Goal: Communication & Community: Answer question/provide support

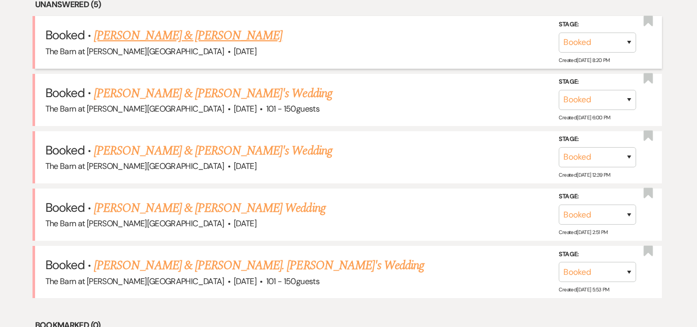
scroll to position [465, 0]
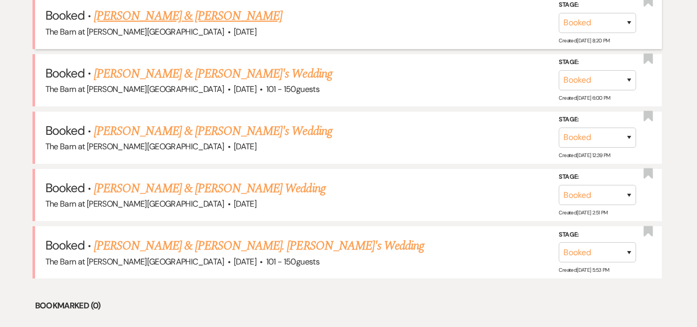
click at [221, 15] on link "[PERSON_NAME] & [PERSON_NAME]" at bounding box center [188, 16] width 188 height 19
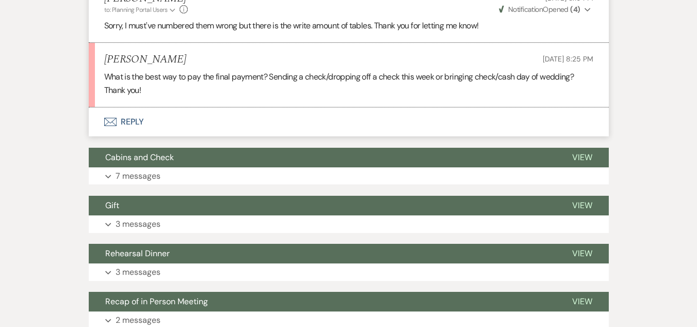
scroll to position [930, 0]
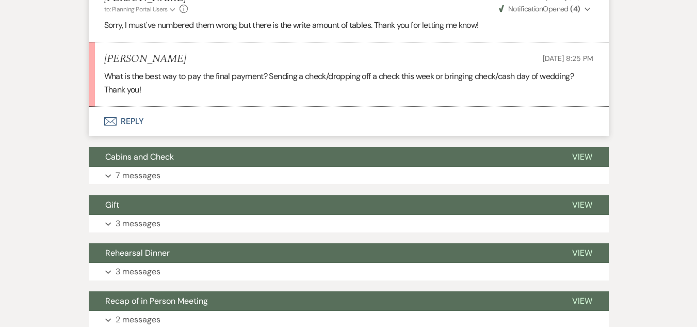
click at [131, 120] on button "Envelope Reply" at bounding box center [349, 121] width 520 height 29
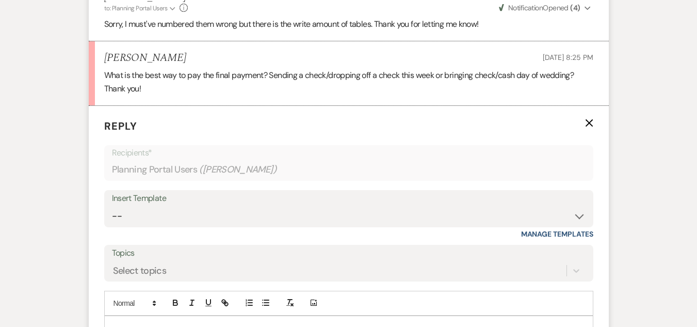
scroll to position [980, 0]
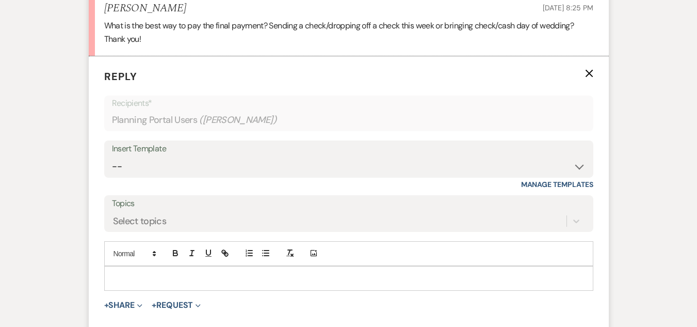
click at [258, 283] on p at bounding box center [349, 278] width 473 height 11
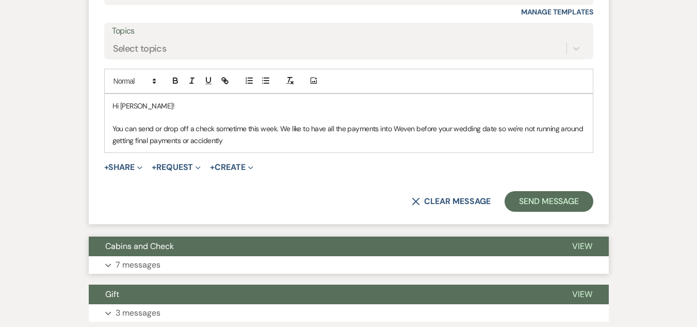
scroll to position [1135, 0]
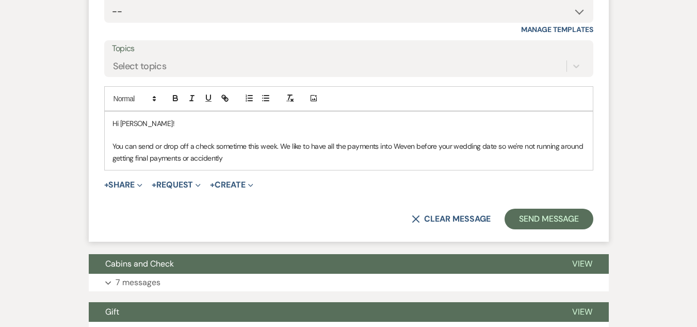
click at [136, 163] on p "You can send or drop off a check sometime this week. We like to have all the pa…" at bounding box center [349, 151] width 473 height 23
click at [261, 166] on div "Hi [PERSON_NAME]! You can send or drop off a check sometime this week. We like …" at bounding box center [349, 140] width 488 height 59
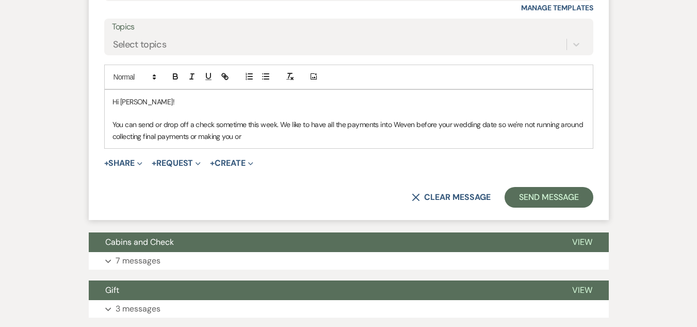
scroll to position [1159, 0]
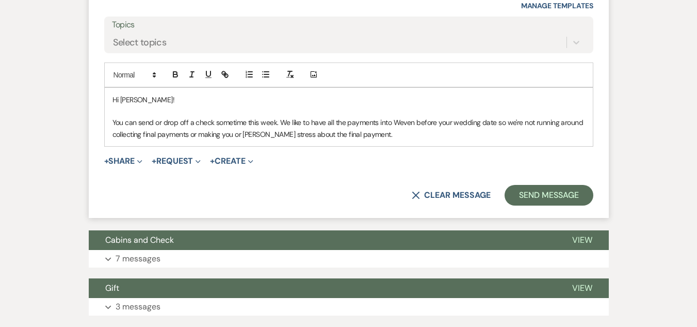
click at [240, 135] on p "You can send or drop off a check sometime this week. We like to have all the pa…" at bounding box center [349, 128] width 473 height 23
click at [390, 134] on p "You can send or drop off a check sometime this week. We like to have all the pa…" at bounding box center [349, 128] width 473 height 23
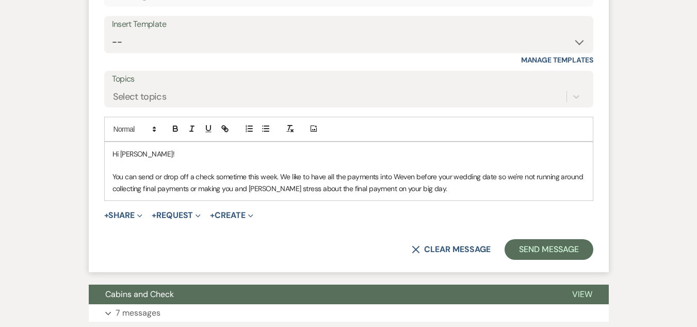
scroll to position [1107, 0]
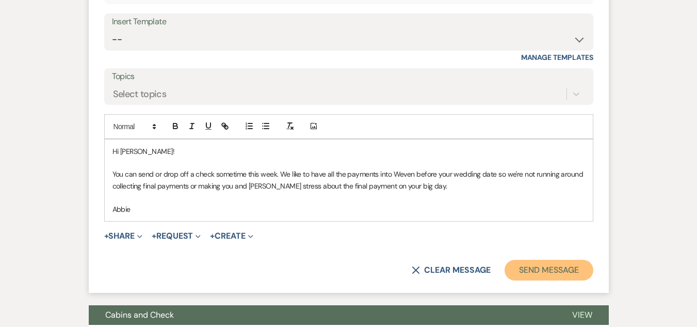
drag, startPoint x: 548, startPoint y: 268, endPoint x: 514, endPoint y: 263, distance: 34.0
click at [547, 268] on button "Send Message" at bounding box center [549, 270] width 88 height 21
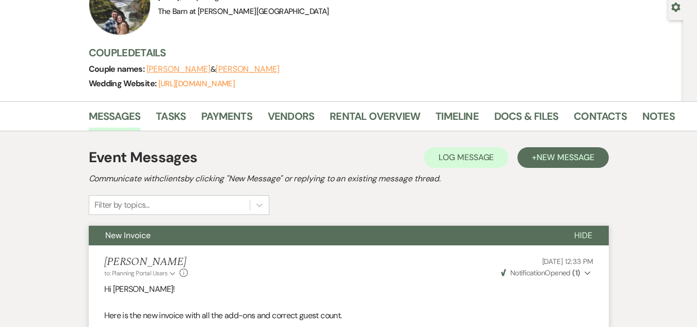
scroll to position [0, 0]
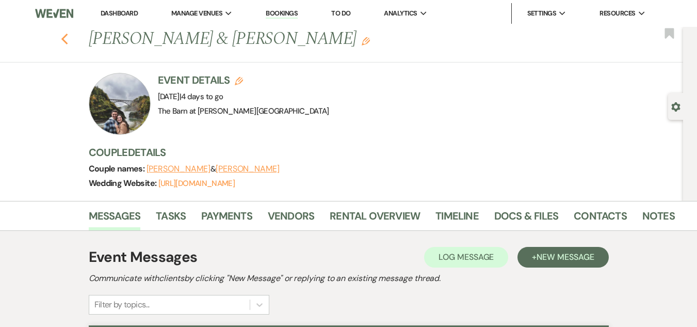
click at [69, 39] on icon "Previous" at bounding box center [65, 39] width 8 height 12
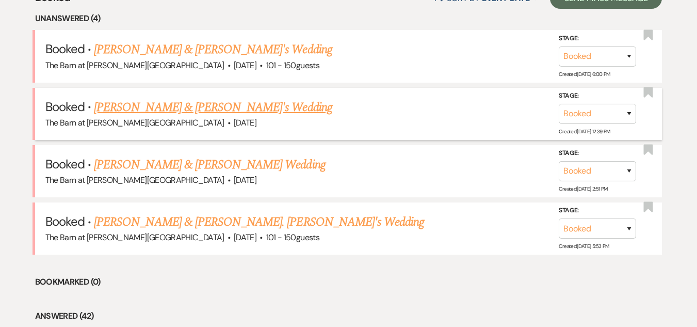
scroll to position [413, 0]
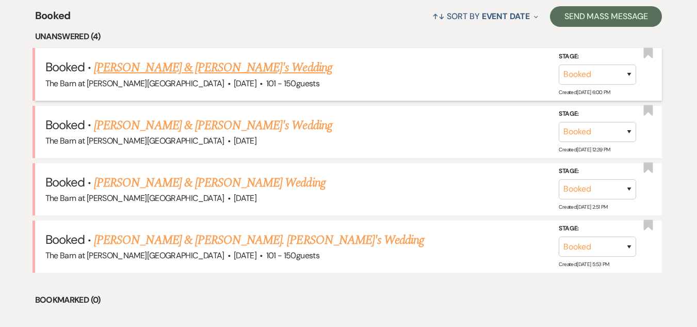
click at [196, 66] on link "[PERSON_NAME] & [PERSON_NAME]'s Wedding" at bounding box center [213, 67] width 238 height 19
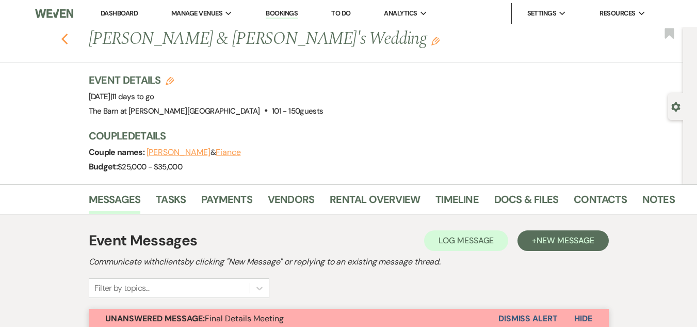
click at [68, 38] on use "button" at bounding box center [64, 39] width 7 height 11
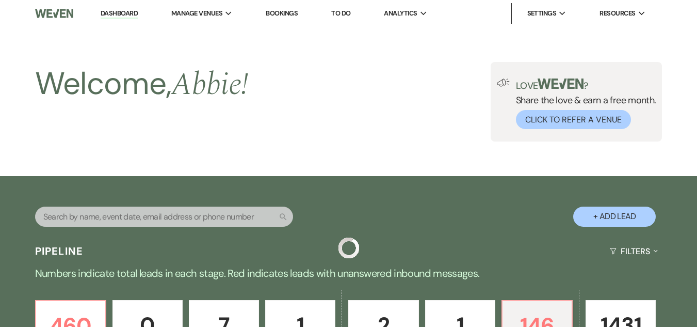
scroll to position [413, 0]
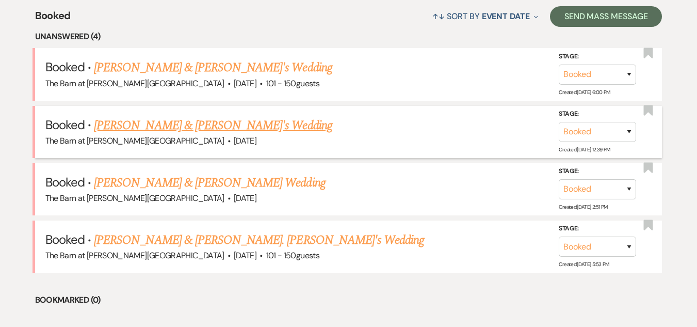
click at [180, 124] on link "[PERSON_NAME] & [PERSON_NAME]'s Wedding" at bounding box center [213, 125] width 238 height 19
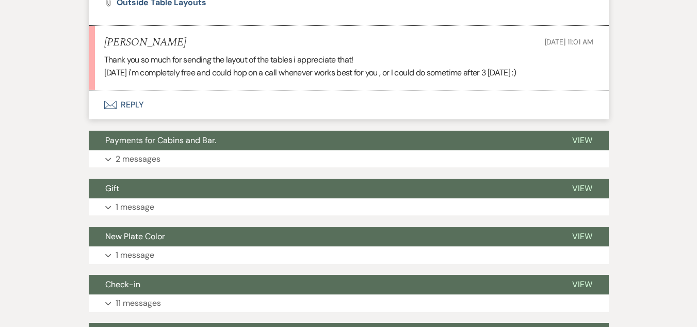
scroll to position [3355, 0]
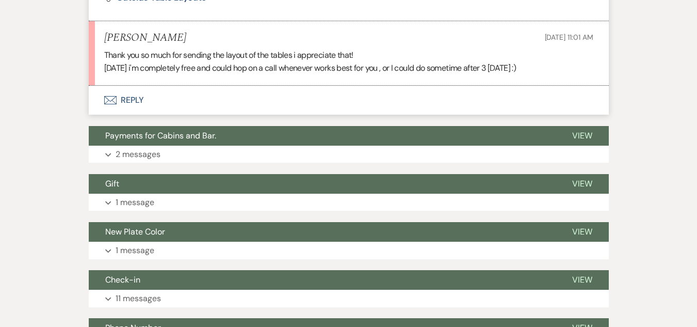
click at [133, 115] on button "Envelope Reply" at bounding box center [349, 100] width 520 height 29
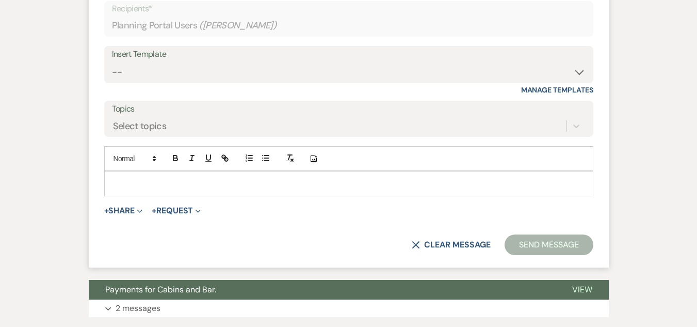
scroll to position [3510, 0]
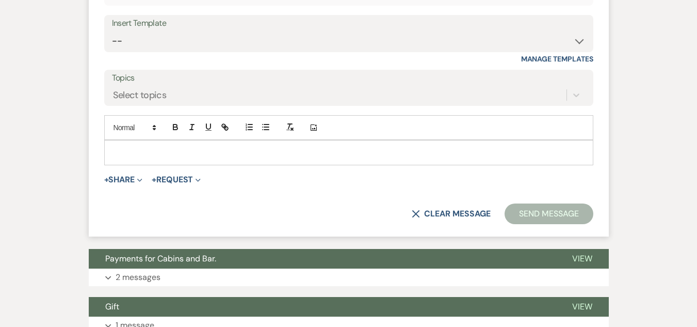
click at [206, 158] on p at bounding box center [349, 152] width 473 height 11
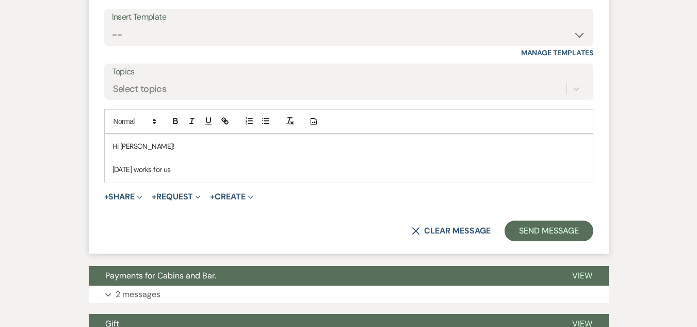
scroll to position [3562, 0]
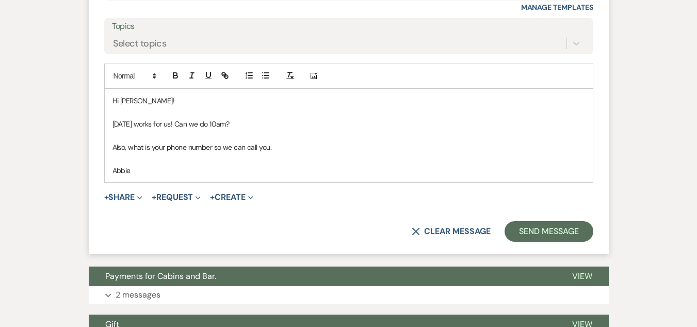
click at [128, 106] on p "Hi [PERSON_NAME]!" at bounding box center [349, 100] width 473 height 11
click at [538, 242] on button "Send Message" at bounding box center [549, 231] width 88 height 21
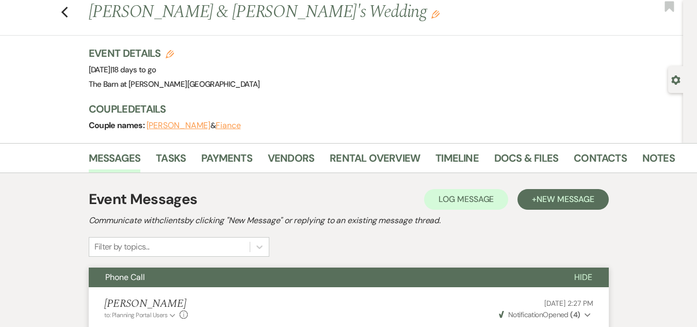
scroll to position [0, 0]
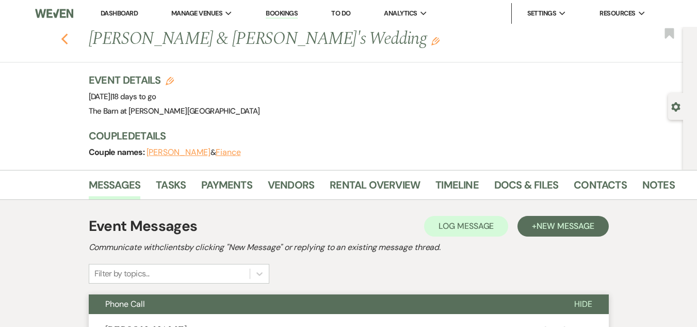
click at [68, 37] on use "button" at bounding box center [64, 39] width 7 height 11
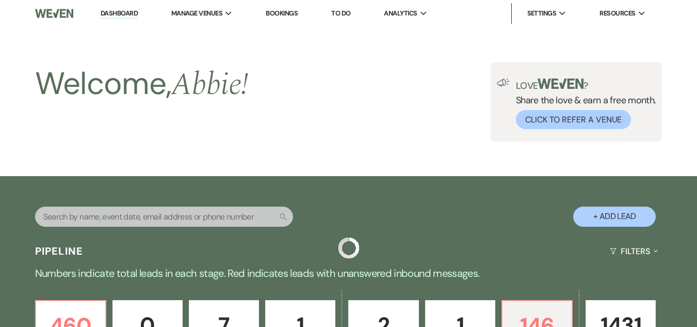
scroll to position [413, 0]
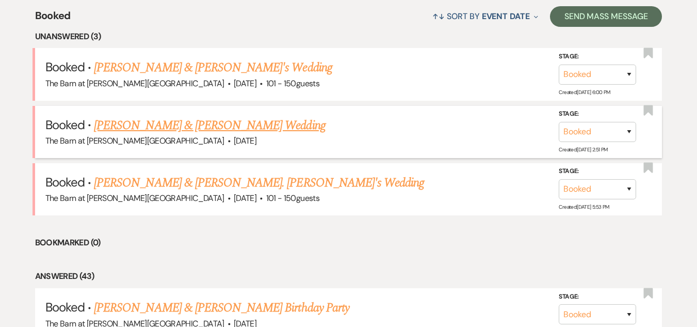
click at [222, 118] on link "[PERSON_NAME] & [PERSON_NAME] Wedding" at bounding box center [209, 125] width 231 height 19
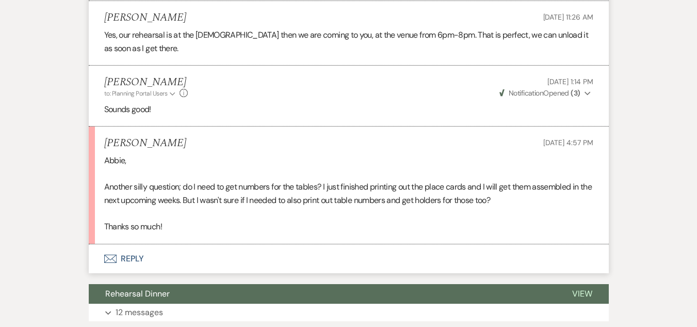
scroll to position [5579, 0]
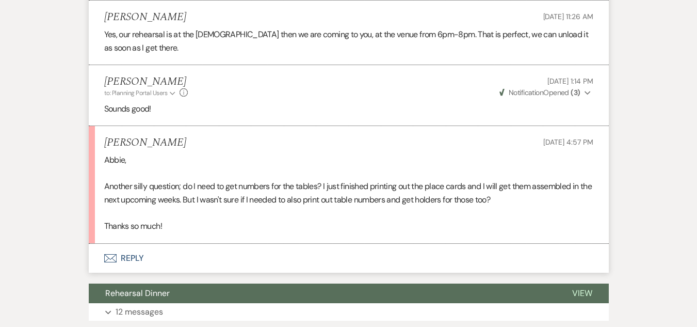
click at [125, 244] on button "Envelope Reply" at bounding box center [349, 258] width 520 height 29
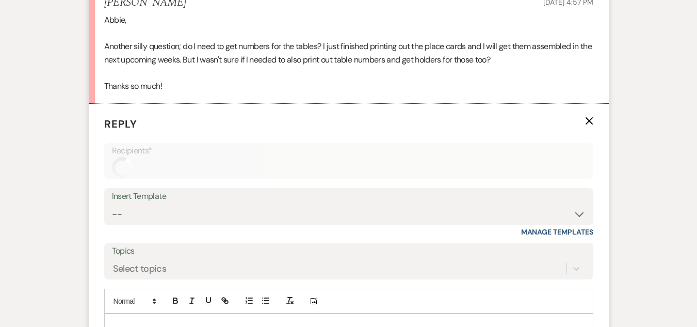
scroll to position [5799, 0]
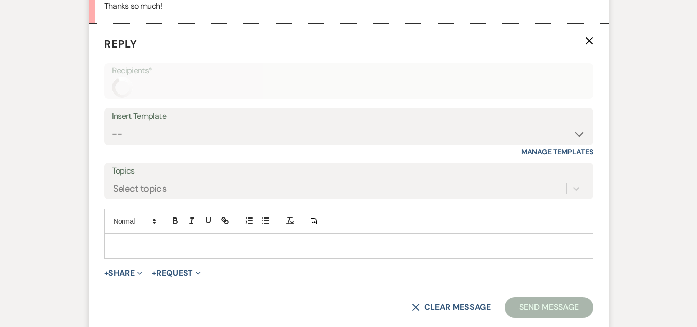
click at [222, 240] on p at bounding box center [349, 245] width 473 height 11
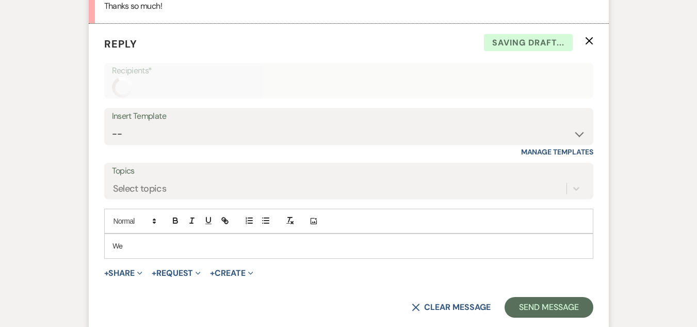
scroll to position [5798, 0]
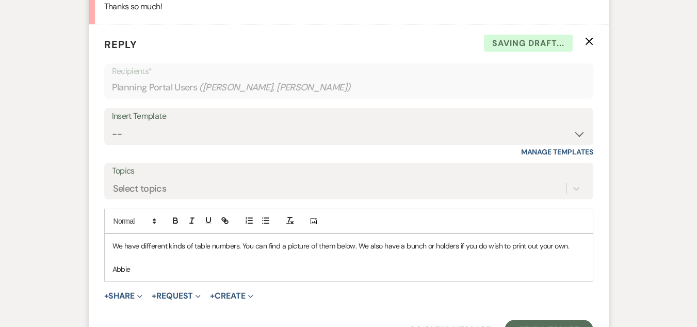
click at [109, 234] on div "We have different kinds of table numbers. You can find a picture of them below.…" at bounding box center [349, 257] width 488 height 47
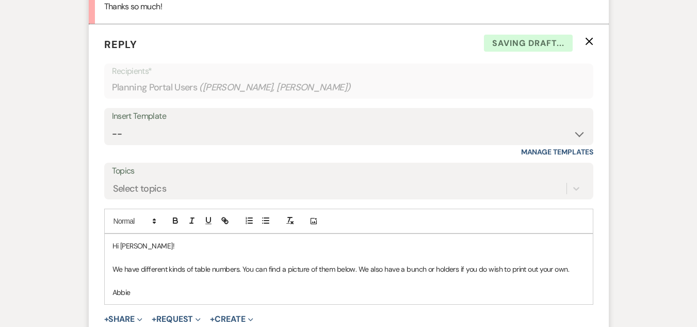
click at [164, 286] on p "Abbie" at bounding box center [349, 291] width 473 height 11
click at [431, 263] on p "We have different kinds of table numbers. You can find a picture of them below.…" at bounding box center [349, 268] width 473 height 11
click at [215, 267] on p "We have different kinds of table numbers. You can find a picture of them below.…" at bounding box center [349, 274] width 473 height 23
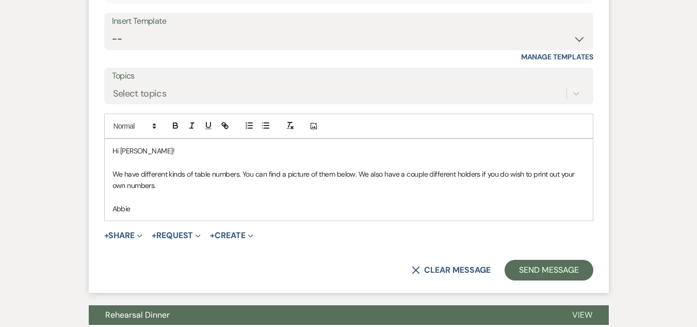
scroll to position [5901, 0]
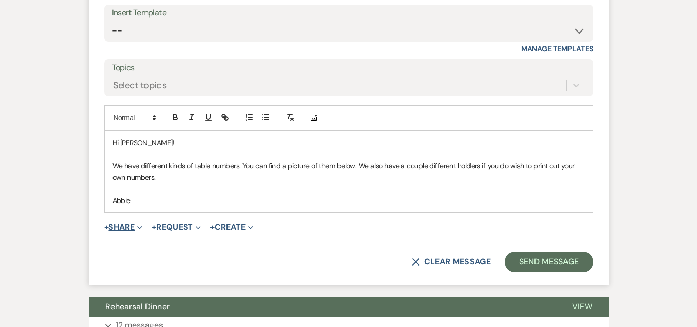
click at [133, 223] on button "+ Share Expand" at bounding box center [123, 227] width 39 height 8
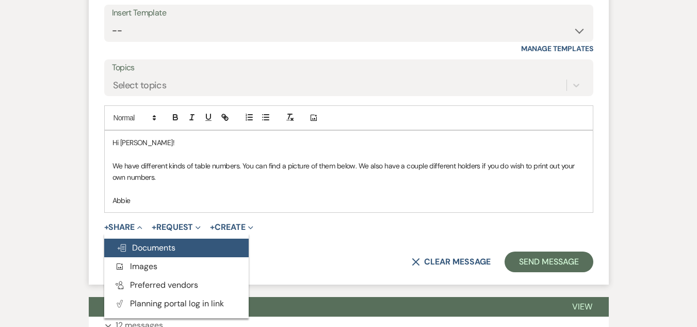
click at [146, 242] on span "Doc Upload Documents" at bounding box center [146, 247] width 59 height 11
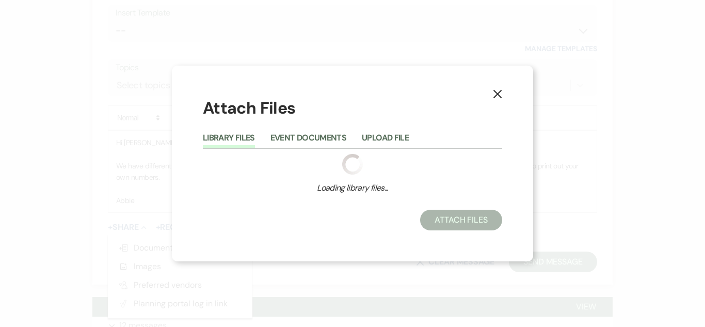
click at [371, 130] on div "Library Files Event Documents Upload File" at bounding box center [352, 138] width 299 height 22
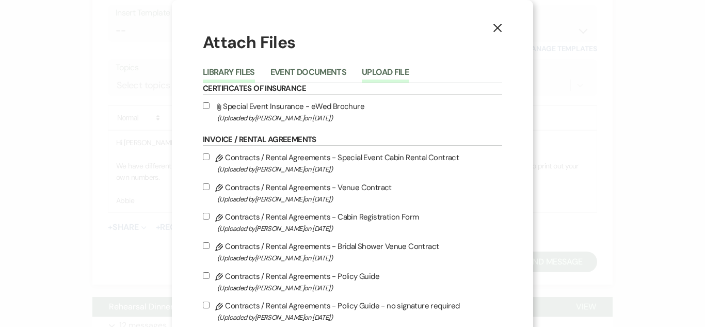
click at [389, 71] on button "Upload File" at bounding box center [385, 75] width 47 height 14
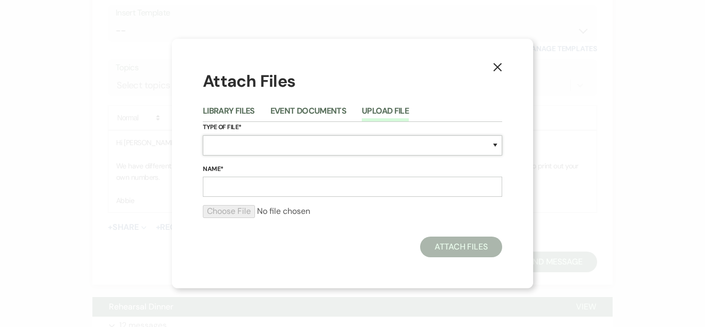
click at [322, 147] on select "Special Event Insurance Vendor Certificate of Insurance Contracts / Rental Agre…" at bounding box center [352, 145] width 299 height 20
select select "57"
click at [203, 135] on select "Special Event Insurance Vendor Certificate of Insurance Contracts / Rental Agre…" at bounding box center [352, 145] width 299 height 20
click at [288, 187] on input "Name*" at bounding box center [352, 187] width 299 height 20
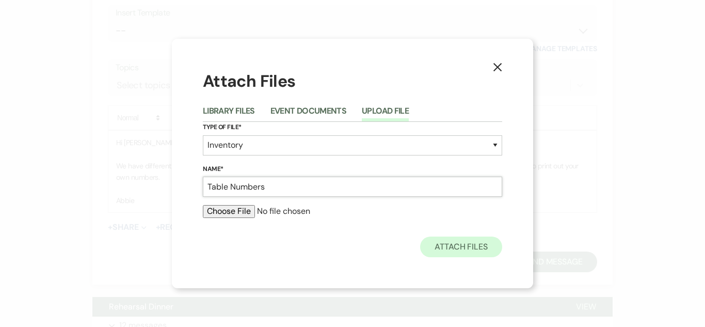
type input "Table Numbers"
click at [450, 242] on button "Attach Files" at bounding box center [461, 246] width 82 height 21
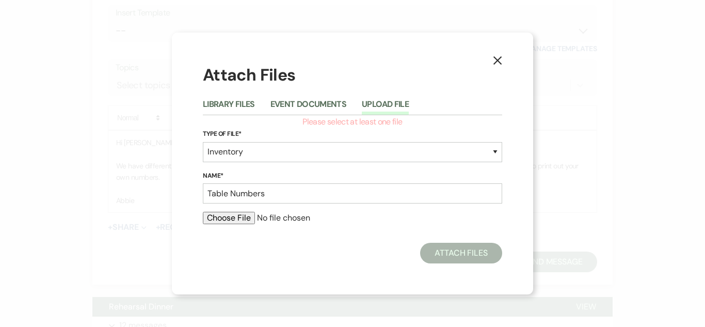
click at [219, 214] on input "file" at bounding box center [352, 218] width 299 height 12
click at [244, 215] on input "file" at bounding box center [352, 218] width 299 height 12
type input "C:\fakepath\IMG_6523.jpeg"
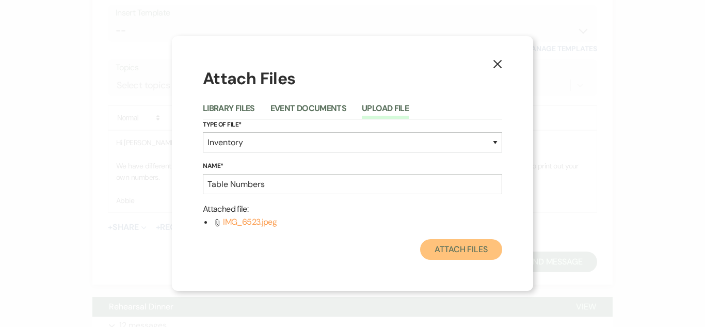
click at [451, 252] on button "Attach Files" at bounding box center [461, 249] width 82 height 21
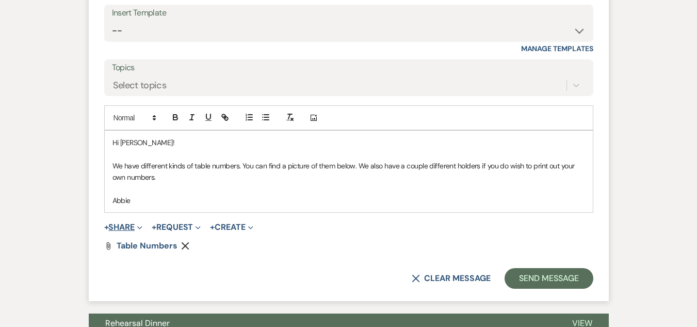
click at [126, 223] on button "+ Share Expand" at bounding box center [123, 227] width 39 height 8
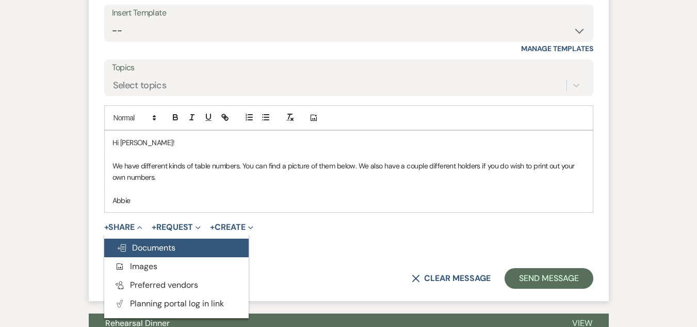
click at [165, 242] on span "Doc Upload Documents" at bounding box center [146, 247] width 59 height 11
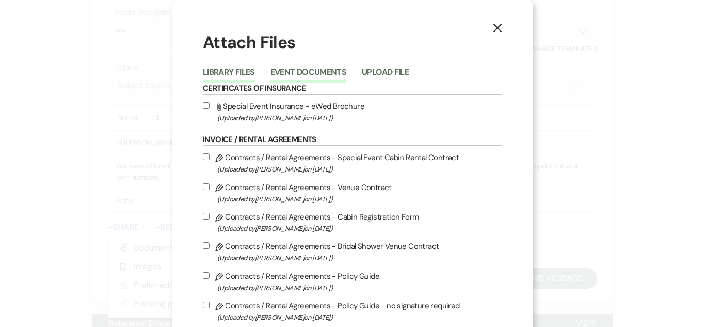
click at [317, 69] on button "Event Documents" at bounding box center [308, 75] width 76 height 14
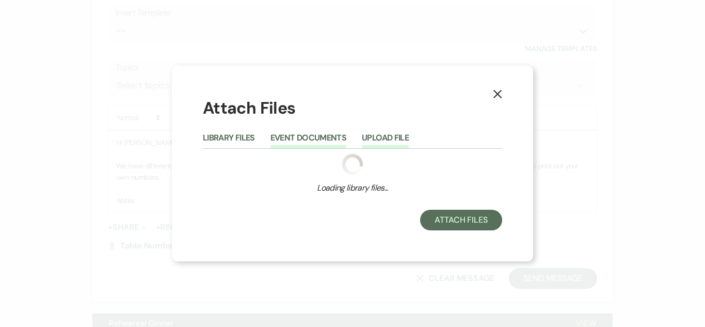
click at [384, 140] on button "Upload File" at bounding box center [385, 141] width 47 height 14
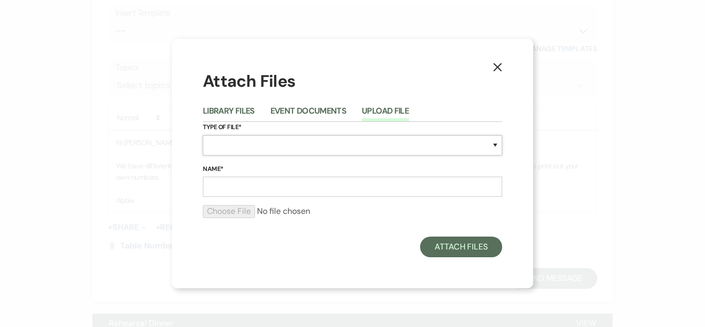
click at [318, 150] on select "Special Event Insurance Vendor Certificate of Insurance Contracts / Rental Agre…" at bounding box center [352, 145] width 299 height 20
select select "57"
click at [203, 135] on select "Special Event Insurance Vendor Certificate of Insurance Contracts / Rental Agre…" at bounding box center [352, 145] width 299 height 20
click at [293, 186] on input "Name*" at bounding box center [352, 187] width 299 height 20
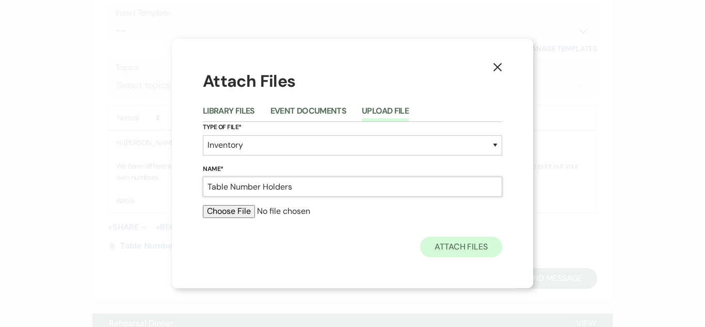
type input "Table Number Holders"
click at [443, 249] on button "Attach Files" at bounding box center [461, 246] width 82 height 21
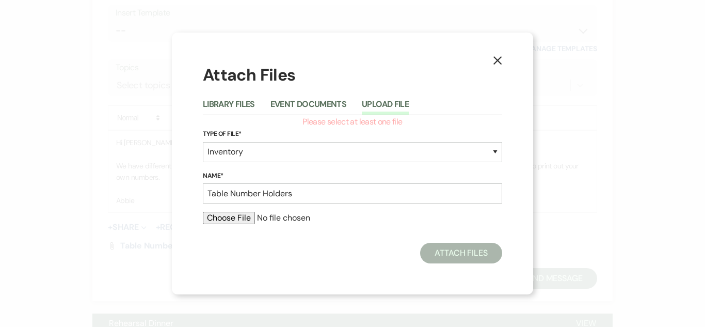
click at [223, 213] on input "file" at bounding box center [352, 218] width 299 height 12
type input "C:\fakepath\IMG_6524.jpeg"
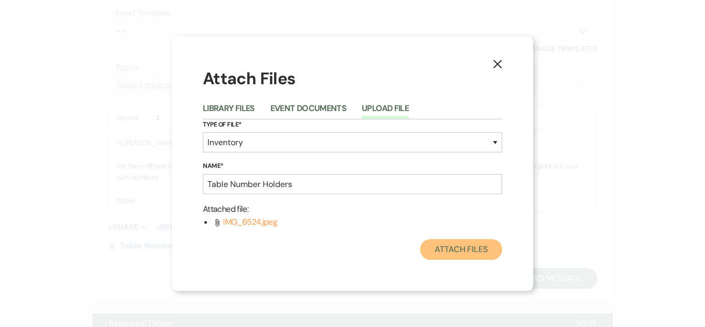
click at [462, 252] on button "Attach Files" at bounding box center [461, 249] width 82 height 21
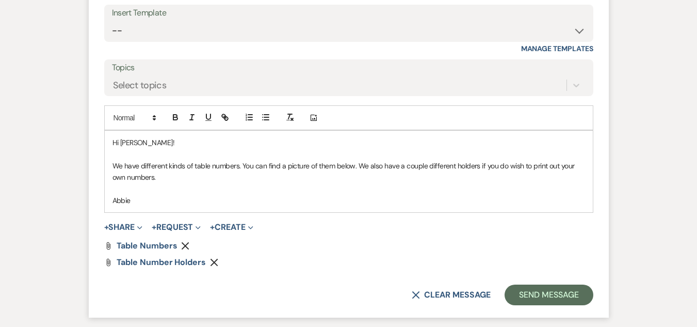
click at [240, 160] on p "We have different kinds of table numbers. You can find a picture of them below.…" at bounding box center [349, 171] width 473 height 23
click at [381, 160] on p "We have different kinds of table numbers you can look at. You can find a pictur…" at bounding box center [349, 171] width 473 height 23
click at [333, 160] on p "We have different kinds of table numbers you can look at. You can find a pictur…" at bounding box center [349, 171] width 473 height 23
click at [315, 160] on p "We have different kinds of table numbers you can look at. You can find a pictur…" at bounding box center [349, 171] width 473 height 23
click at [333, 160] on p "We have different kinds of table numbers you can look at. You can find a pictur…" at bounding box center [349, 171] width 473 height 23
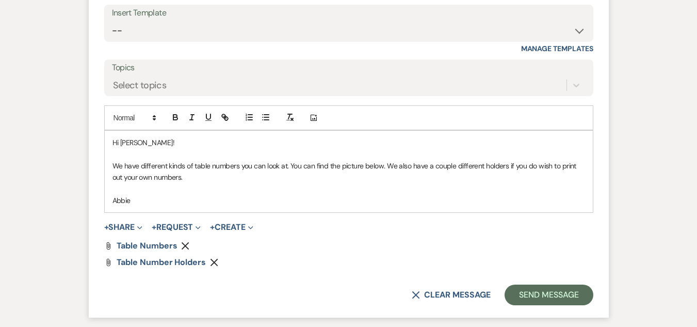
click at [292, 160] on p "We have different kinds of table numbers you can look at. You can find the pict…" at bounding box center [349, 171] width 473 height 23
click at [332, 162] on p "We have different kinds of table numbers you can look at, you can find the pict…" at bounding box center [349, 171] width 473 height 23
click at [560, 284] on button "Send Message" at bounding box center [549, 294] width 88 height 21
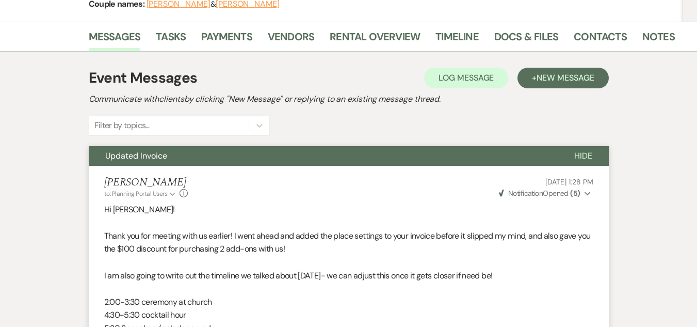
scroll to position [0, 0]
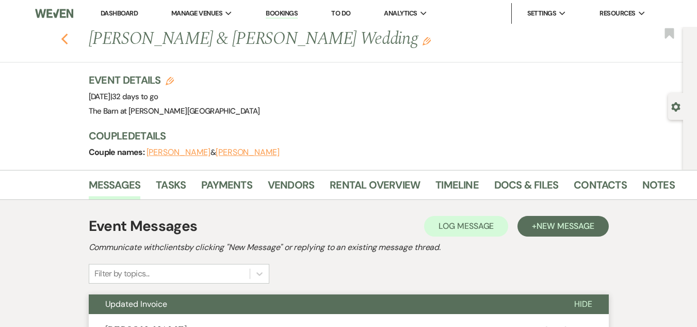
click at [66, 37] on icon "Previous" at bounding box center [65, 39] width 8 height 12
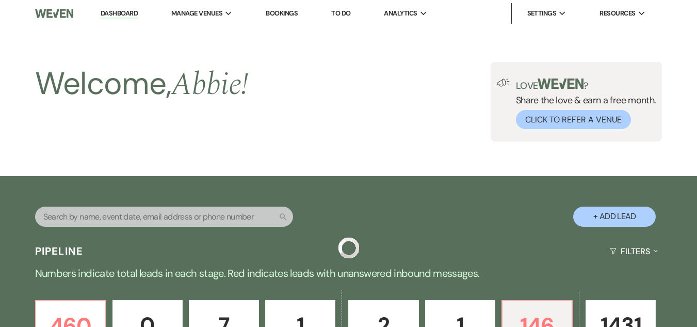
scroll to position [413, 0]
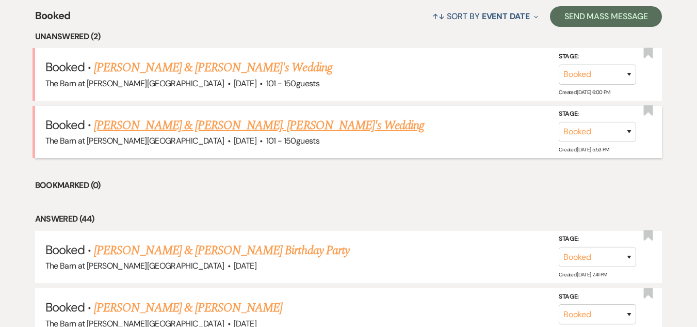
click at [226, 124] on link "[PERSON_NAME] & [PERSON_NAME]. [PERSON_NAME]'s Wedding" at bounding box center [259, 125] width 330 height 19
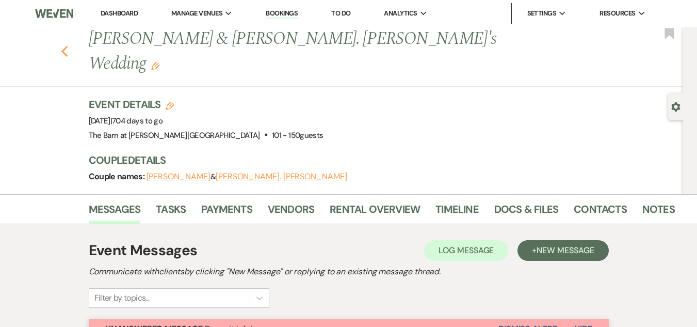
click at [66, 45] on icon "Previous" at bounding box center [65, 51] width 8 height 12
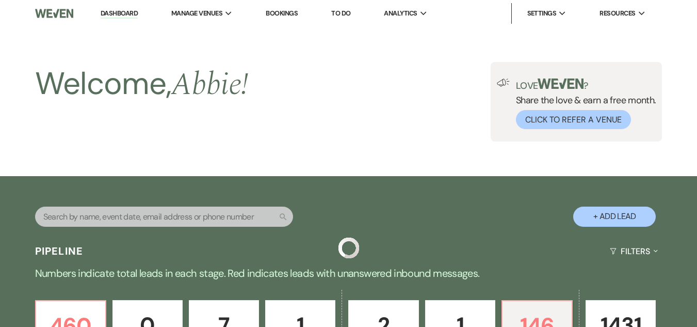
scroll to position [413, 0]
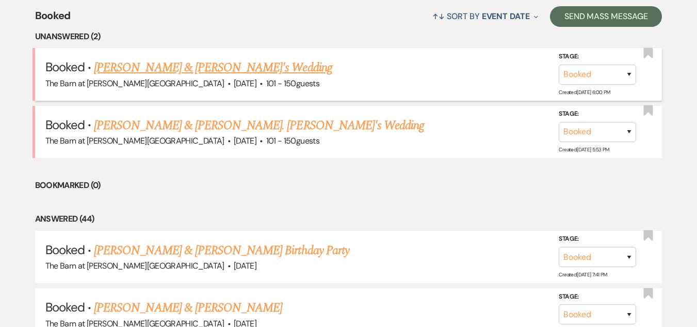
click at [171, 63] on link "[PERSON_NAME] & [PERSON_NAME]'s Wedding" at bounding box center [213, 67] width 238 height 19
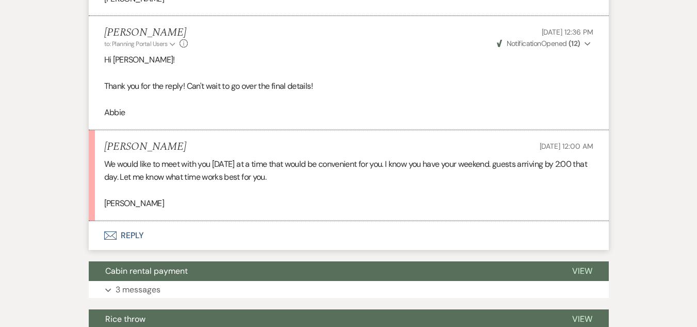
scroll to position [568, 0]
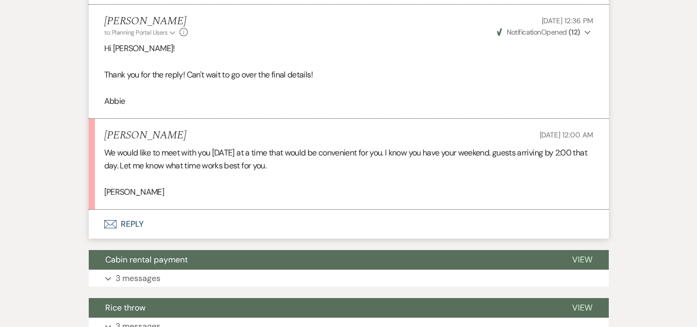
click at [129, 221] on button "Envelope Reply" at bounding box center [349, 224] width 520 height 29
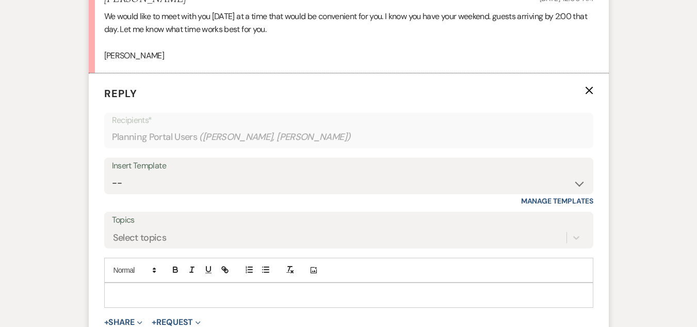
scroll to position [767, 0]
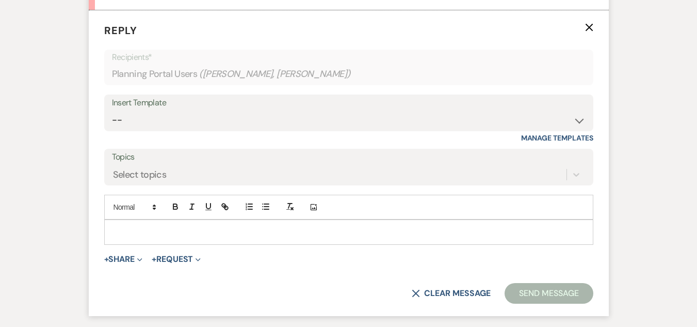
click at [210, 234] on p at bounding box center [349, 231] width 473 height 11
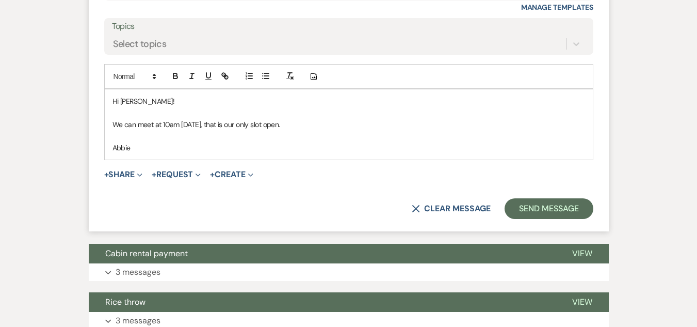
scroll to position [922, 0]
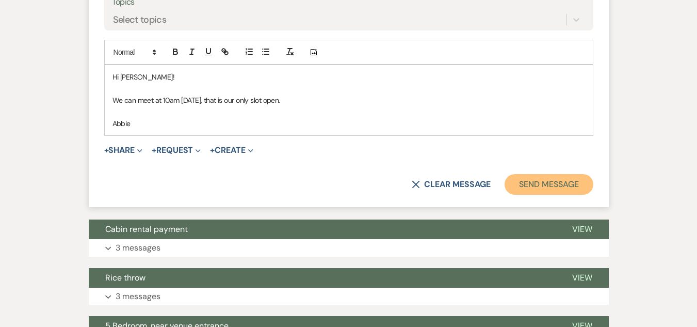
click at [545, 184] on button "Send Message" at bounding box center [549, 184] width 88 height 21
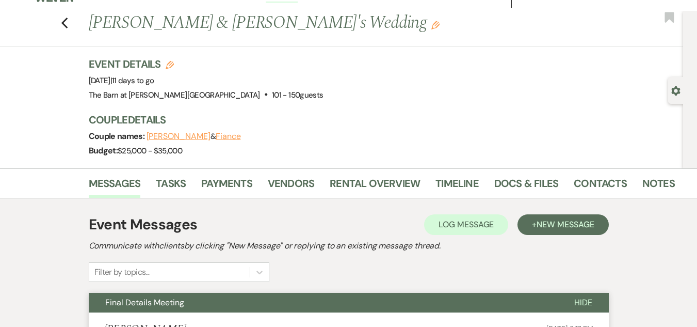
scroll to position [0, 0]
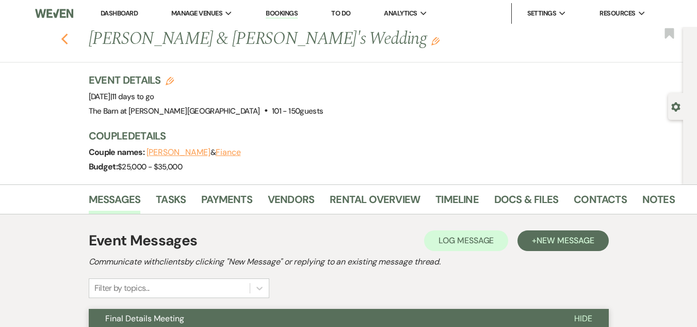
click at [69, 38] on icon "Previous" at bounding box center [65, 39] width 8 height 12
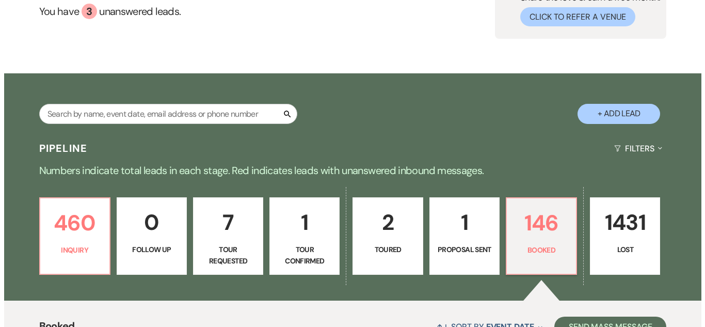
scroll to position [52, 0]
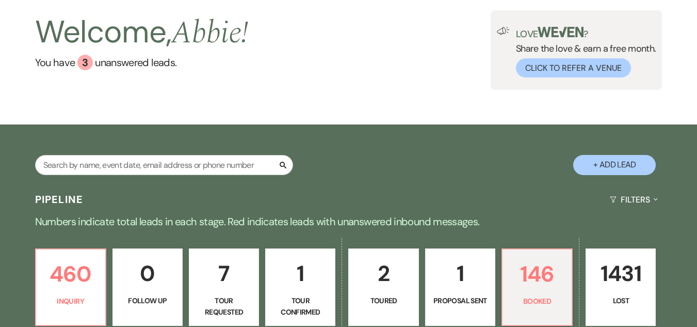
click at [602, 161] on button "+ Add Lead" at bounding box center [614, 165] width 83 height 20
select select "493"
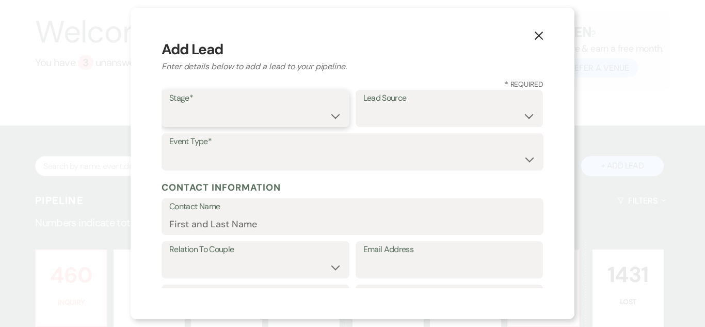
click at [299, 119] on select "Inquiry Follow Up Tour Requested Tour Confirmed Toured Proposal Sent Booked Lost" at bounding box center [255, 116] width 172 height 20
select select "1"
click at [169, 106] on select "Inquiry Follow Up Tour Requested Tour Confirmed Toured Proposal Sent Booked Lost" at bounding box center [255, 116] width 172 height 20
click at [441, 116] on select "Weven Venue Website Instagram Facebook Pinterest Google The Knot Wedding Wire H…" at bounding box center [449, 116] width 172 height 20
select select "22"
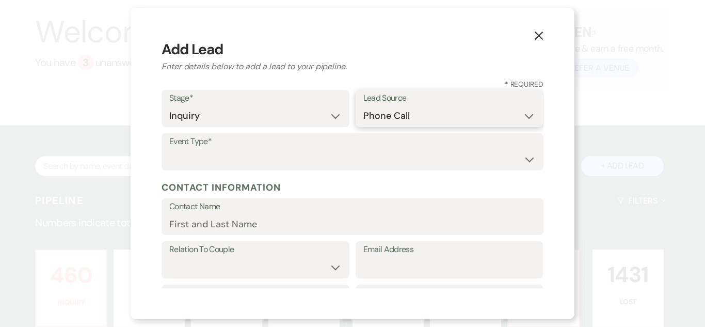
click at [363, 106] on select "Weven Venue Website Instagram Facebook Pinterest Google The Knot Wedding Wire H…" at bounding box center [449, 116] width 172 height 20
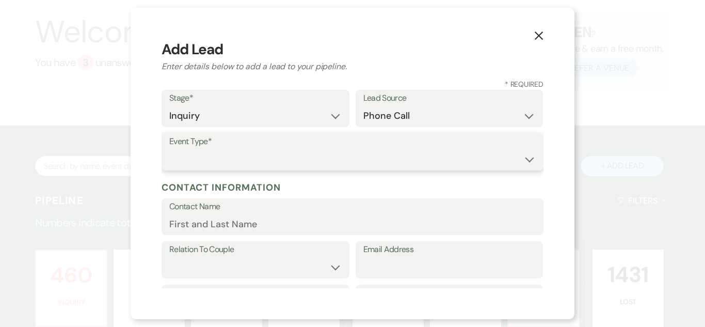
click at [410, 155] on select "Wedding Anniversary Party Baby Shower Bachelorette / Bachelor Party Birthday Pa…" at bounding box center [352, 159] width 366 height 20
select select "1"
click at [169, 149] on select "Wedding Anniversary Party Baby Shower Bachelorette / Bachelor Party Birthday Pa…" at bounding box center [352, 159] width 366 height 20
click at [298, 219] on input "Contact Name" at bounding box center [352, 224] width 366 height 20
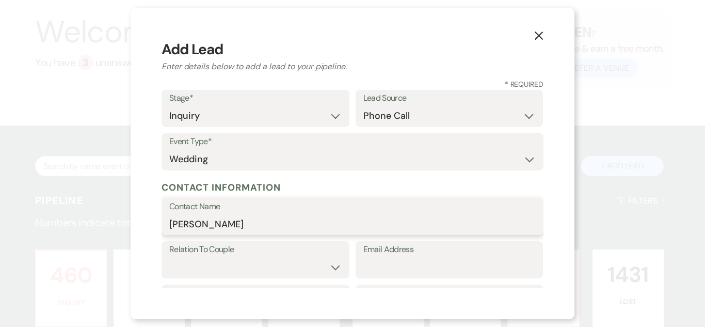
type input "[PERSON_NAME]"
click at [305, 261] on select "Couple Planner Parent of Couple Family Member Friend Other" at bounding box center [255, 267] width 172 height 20
select select "1"
click at [169, 257] on select "Couple Planner Parent of Couple Family Member Friend Other" at bounding box center [255, 267] width 172 height 20
click at [438, 262] on input "Email Address" at bounding box center [449, 267] width 172 height 20
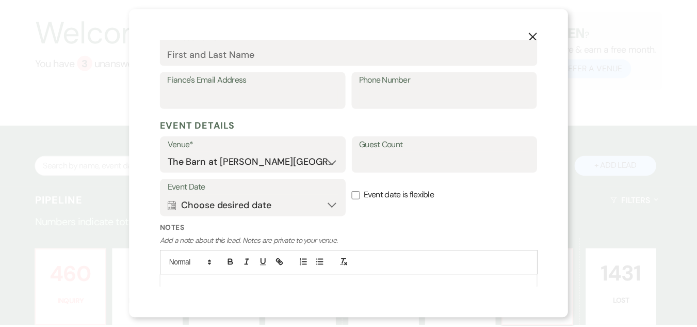
scroll to position [364, 0]
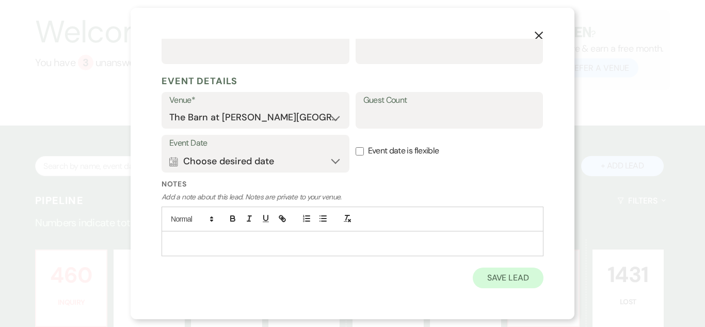
type input "[EMAIL_ADDRESS][PERSON_NAME][DOMAIN_NAME]"
click at [496, 274] on button "Save Lead" at bounding box center [508, 277] width 71 height 21
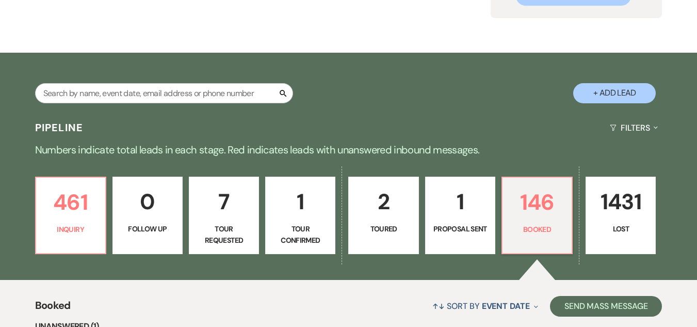
scroll to position [310, 0]
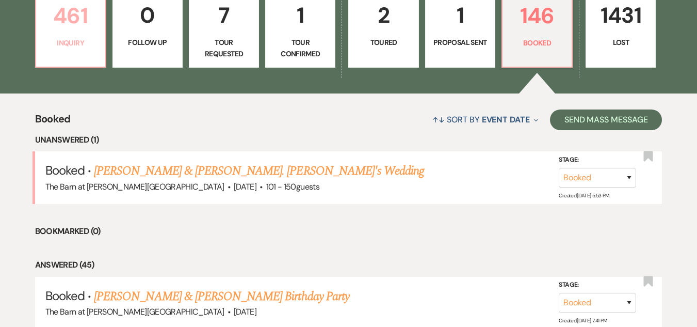
click at [80, 38] on p "Inquiry" at bounding box center [70, 42] width 57 height 11
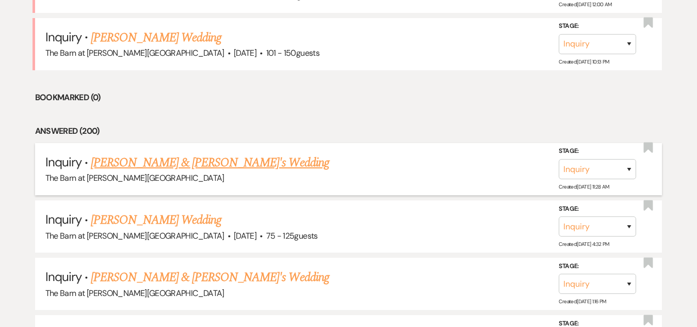
scroll to position [516, 0]
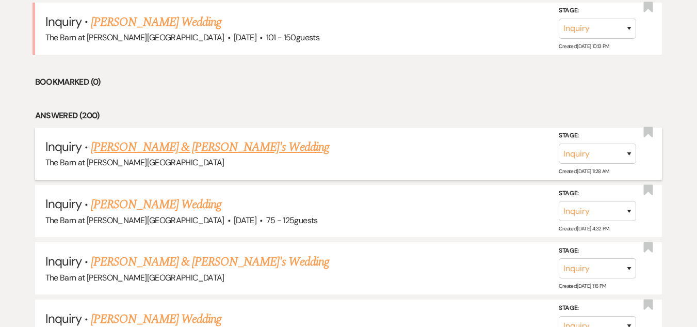
click at [198, 145] on link "[PERSON_NAME] & [PERSON_NAME]'s Wedding" at bounding box center [210, 147] width 238 height 19
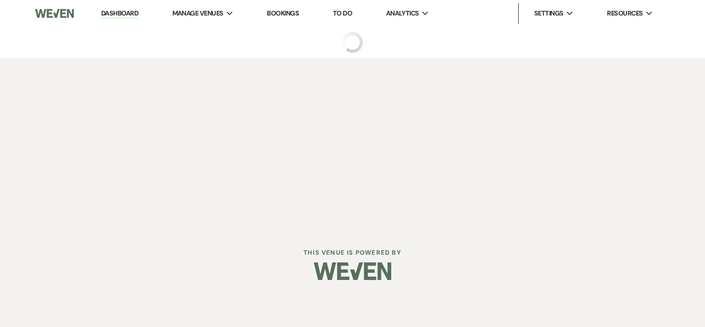
select select "22"
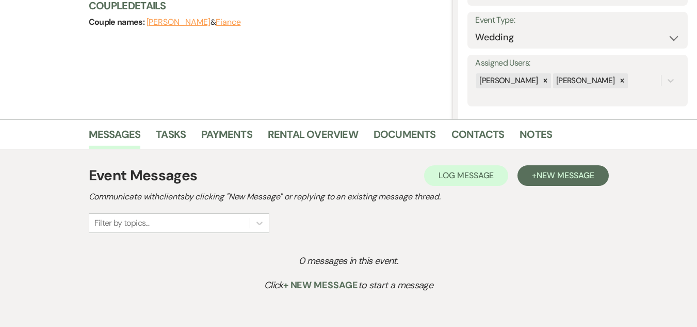
scroll to position [155, 0]
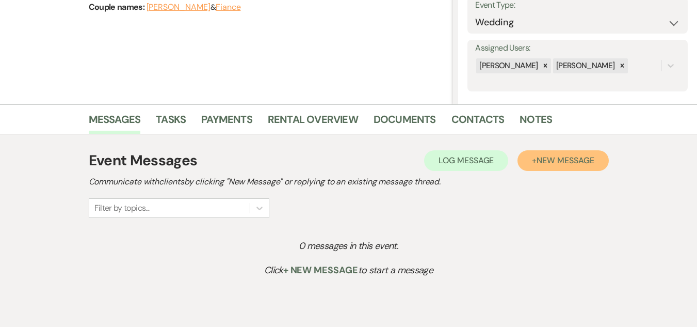
click at [554, 161] on span "New Message" at bounding box center [565, 160] width 57 height 11
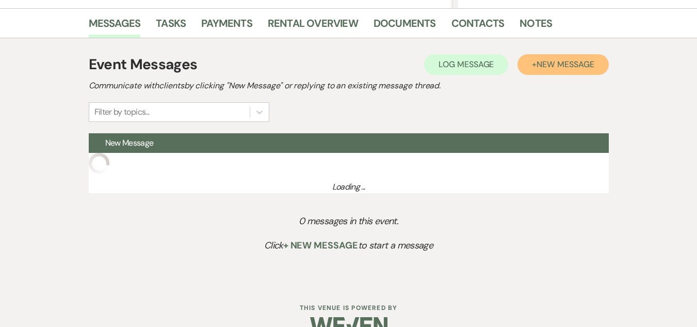
scroll to position [258, 0]
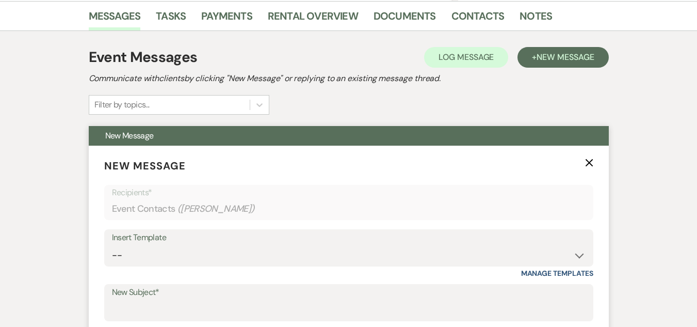
click at [313, 243] on div "Insert Template" at bounding box center [349, 237] width 474 height 15
click at [579, 257] on select "-- Weven Planning Portal Introduction (Booked Events) Welcome Email Offboarding…" at bounding box center [349, 255] width 474 height 20
click at [97, 265] on form "New Message X Recipients* Event Contacts ( [PERSON_NAME] ) Insert Template -- W…" at bounding box center [349, 322] width 520 height 352
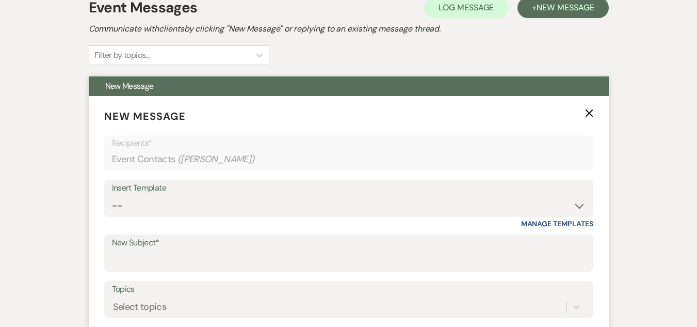
scroll to position [361, 0]
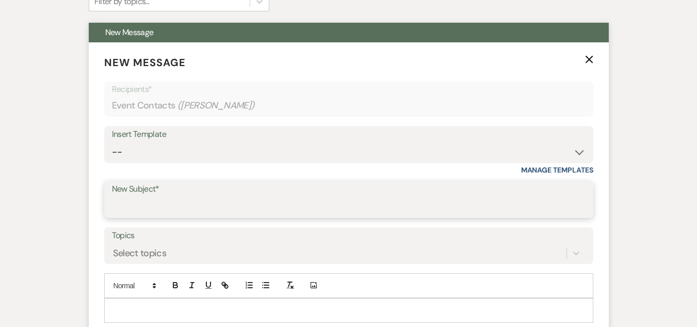
click at [284, 201] on input "New Subject*" at bounding box center [349, 207] width 474 height 20
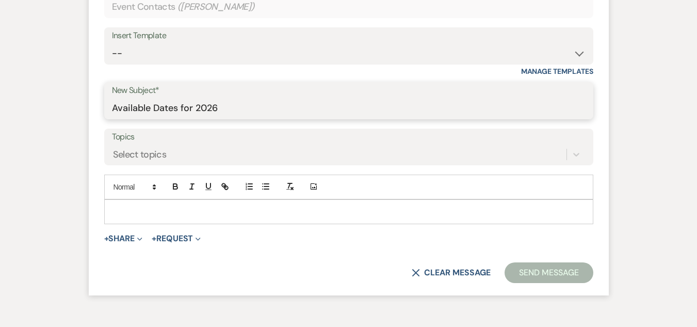
scroll to position [465, 0]
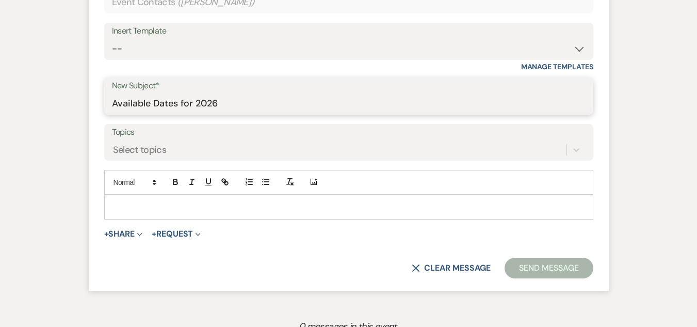
type input "Available Dates for 2026"
click at [274, 207] on p at bounding box center [349, 206] width 473 height 11
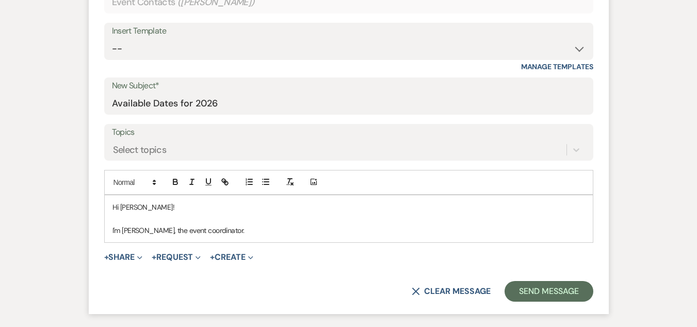
click at [275, 228] on p "I'm [PERSON_NAME], the event coordinator." at bounding box center [349, 230] width 473 height 11
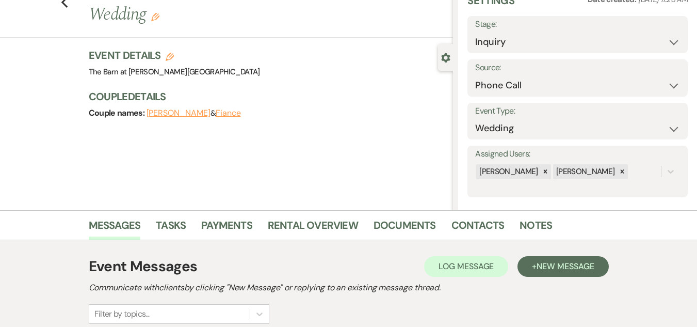
scroll to position [0, 0]
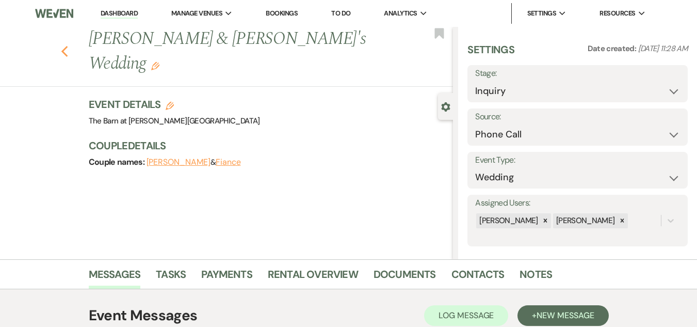
click at [67, 46] on use "button" at bounding box center [64, 51] width 7 height 11
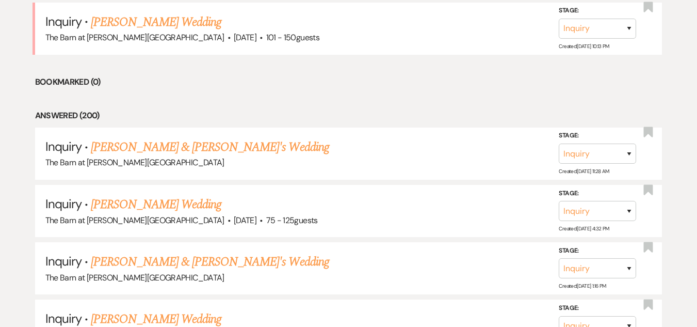
scroll to position [206, 0]
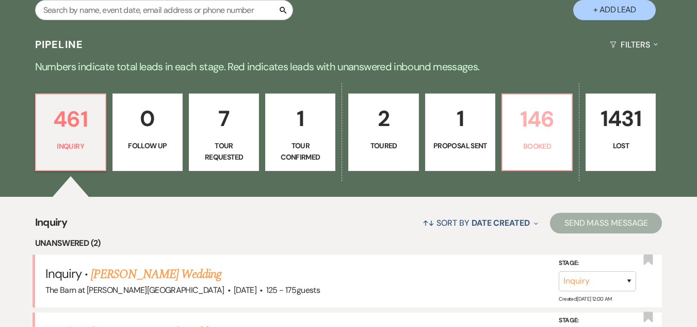
click at [532, 120] on p "146" at bounding box center [537, 119] width 57 height 35
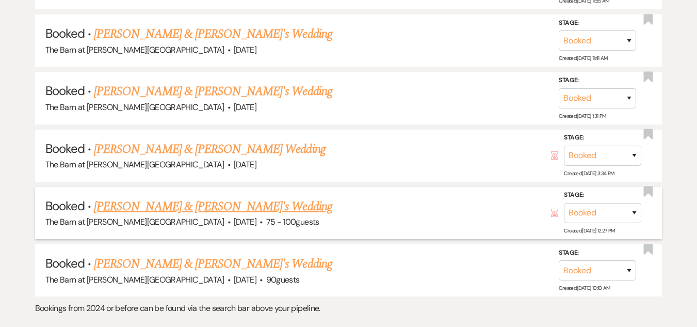
scroll to position [2891, 0]
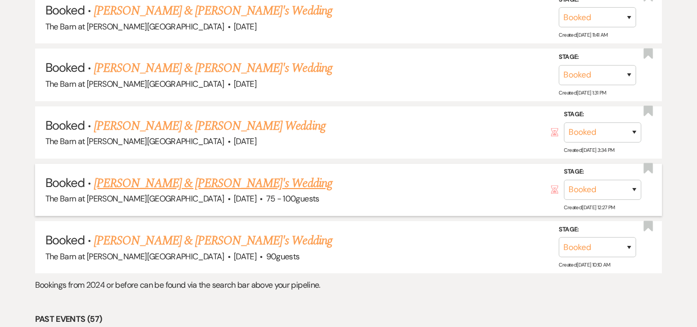
click at [218, 187] on link "[PERSON_NAME] & [PERSON_NAME]'s Wedding" at bounding box center [213, 183] width 238 height 19
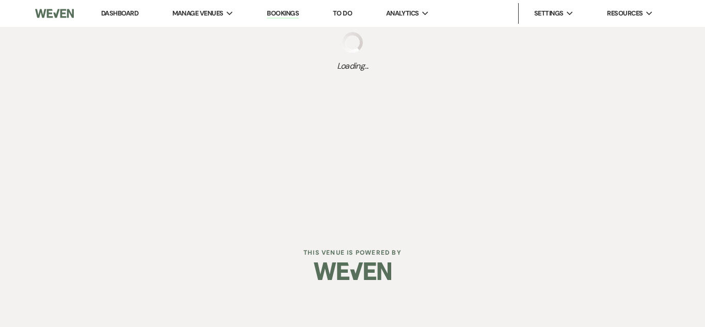
select select "5"
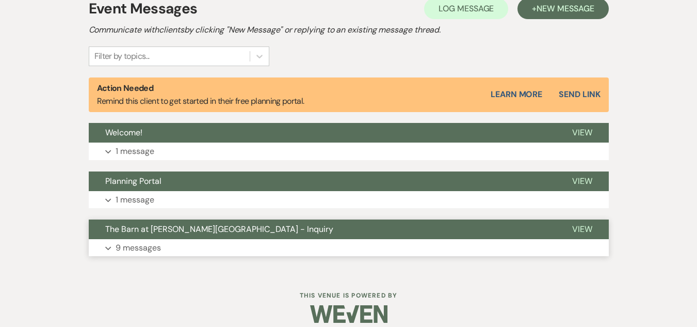
scroll to position [318, 0]
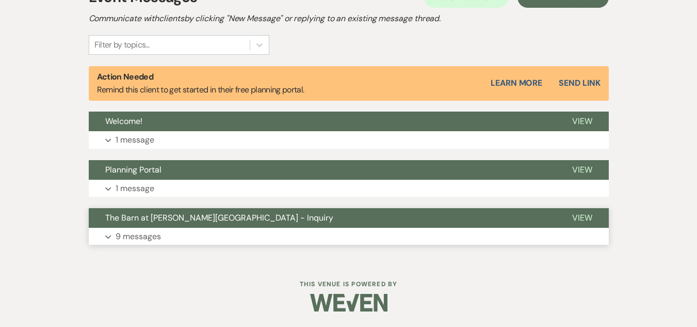
click at [203, 227] on button "The Barn at [PERSON_NAME][GEOGRAPHIC_DATA] - Inquiry" at bounding box center [322, 218] width 467 height 20
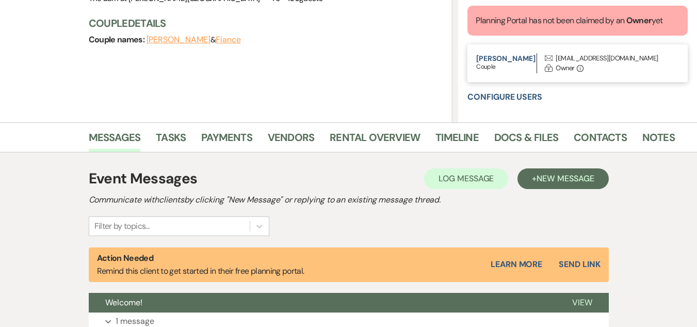
scroll to position [0, 0]
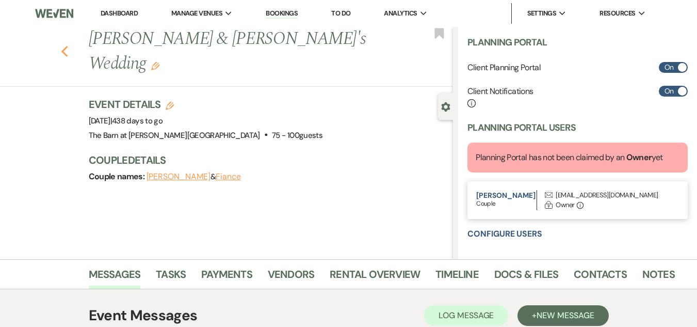
click at [66, 46] on use "button" at bounding box center [64, 51] width 7 height 11
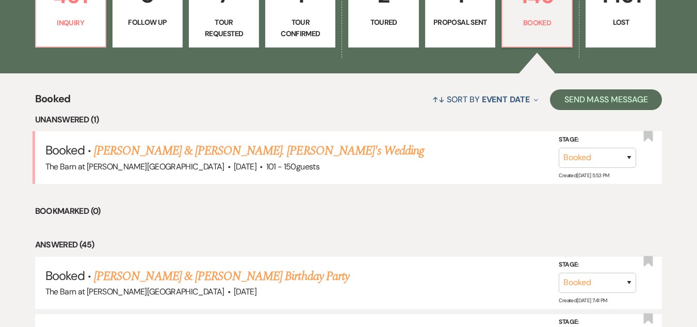
scroll to position [258, 0]
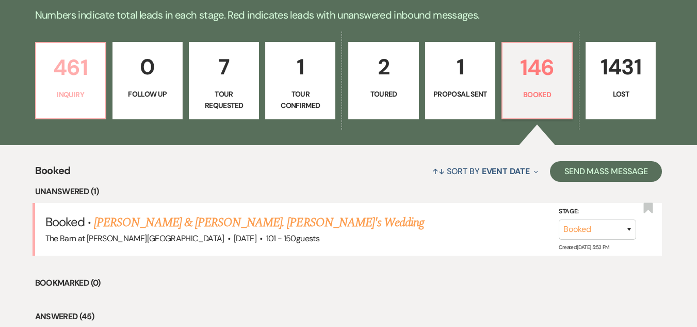
click at [57, 73] on p "461" at bounding box center [70, 67] width 57 height 35
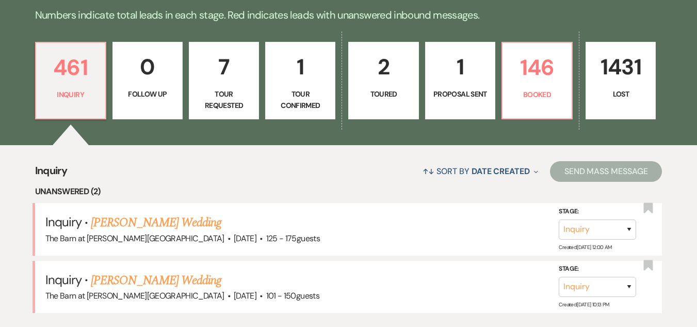
scroll to position [465, 0]
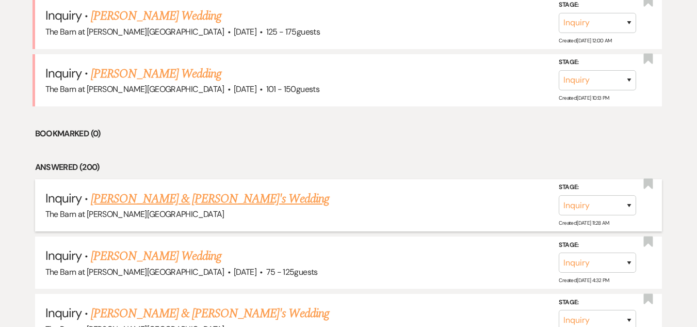
click at [202, 190] on link "[PERSON_NAME] & [PERSON_NAME]'s Wedding" at bounding box center [210, 198] width 238 height 19
select select "22"
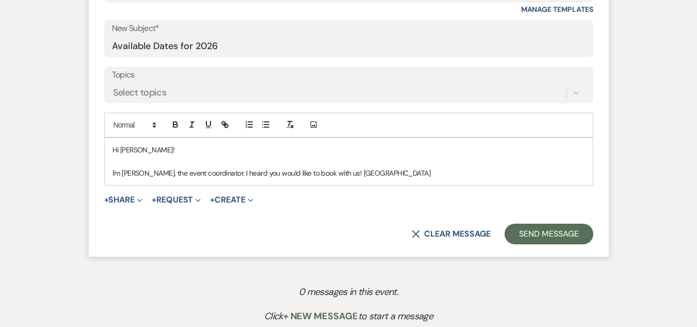
scroll to position [501, 0]
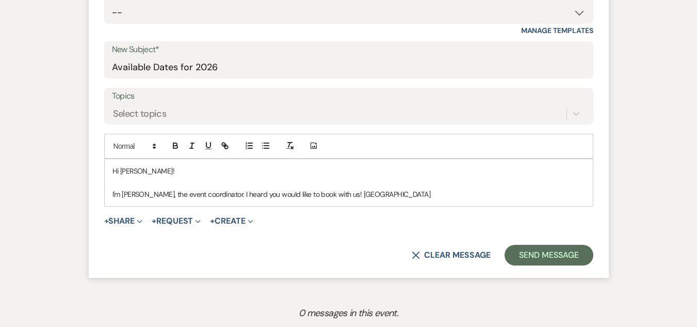
click at [417, 198] on p "I'm [PERSON_NAME], the event coordinator. I heard you would like to book with u…" at bounding box center [349, 193] width 473 height 11
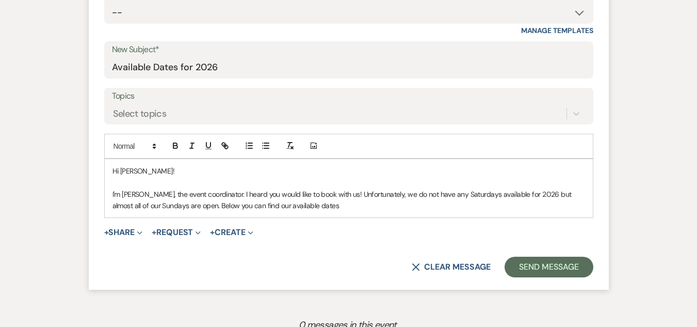
click at [194, 206] on p "I'm [PERSON_NAME], the event coordinator. I heard you would like to book with u…" at bounding box center [349, 199] width 473 height 23
click at [289, 206] on p "I'm [PERSON_NAME], the event coordinator. I heard you would like to book with u…" at bounding box center [349, 199] width 473 height 23
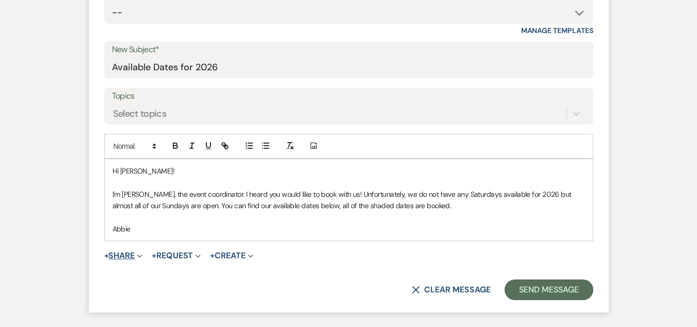
click at [129, 256] on button "+ Share Expand" at bounding box center [123, 255] width 39 height 8
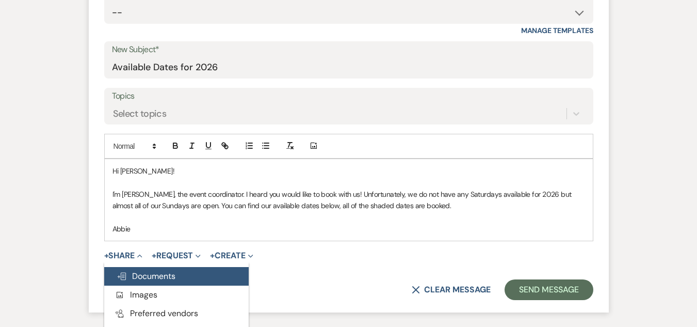
click at [165, 280] on span "Doc Upload Documents" at bounding box center [146, 275] width 59 height 11
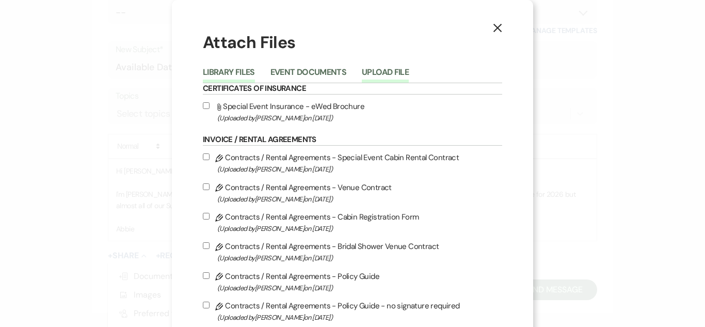
click at [380, 71] on button "Upload File" at bounding box center [385, 75] width 47 height 14
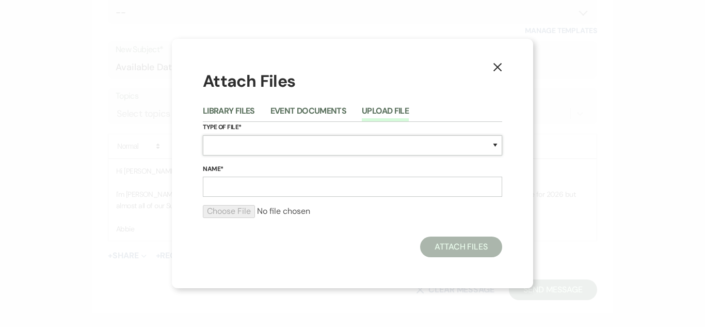
click at [361, 148] on select "Special Event Insurance Vendor Certificate of Insurance Contracts / Rental Agre…" at bounding box center [352, 145] width 299 height 20
select select "0"
click at [203, 135] on select "Special Event Insurance Vendor Certificate of Insurance Contracts / Rental Agre…" at bounding box center [352, 145] width 299 height 20
click at [298, 181] on input "Name*" at bounding box center [352, 187] width 299 height 20
type input "Availability"
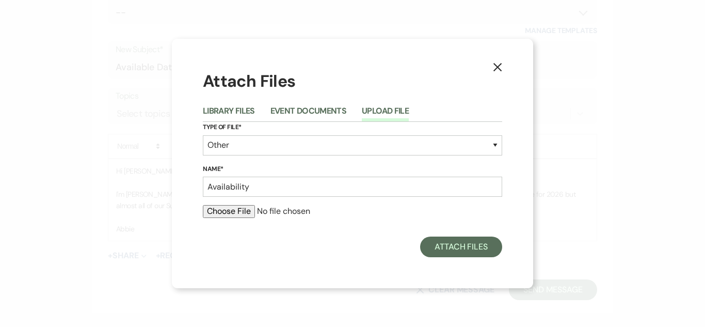
click at [242, 214] on input "file" at bounding box center [352, 211] width 299 height 12
type input "C:\fakepath\Screenshot [DATE] 113645.png"
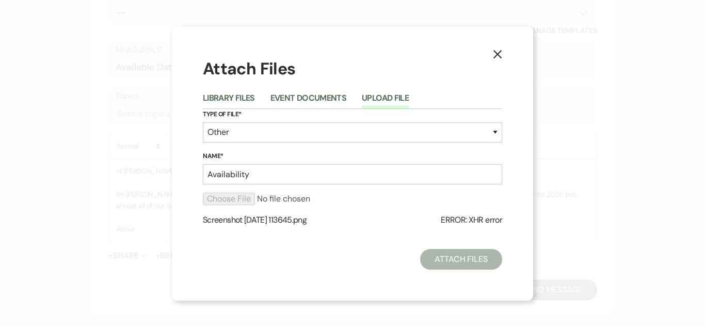
click at [444, 219] on span "ERROR: XHR error" at bounding box center [471, 219] width 61 height 13
click at [436, 220] on p "Screenshot [DATE] 113645.png ERROR: XHR error" at bounding box center [352, 219] width 299 height 13
click at [375, 205] on div "Screenshot [DATE] 113645.png ERROR: XHR error" at bounding box center [352, 216] width 299 height 46
click at [494, 50] on icon "X" at bounding box center [497, 54] width 9 height 9
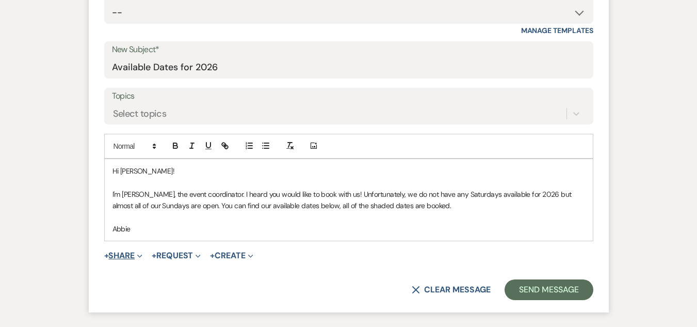
click at [108, 256] on span "+" at bounding box center [106, 255] width 5 height 8
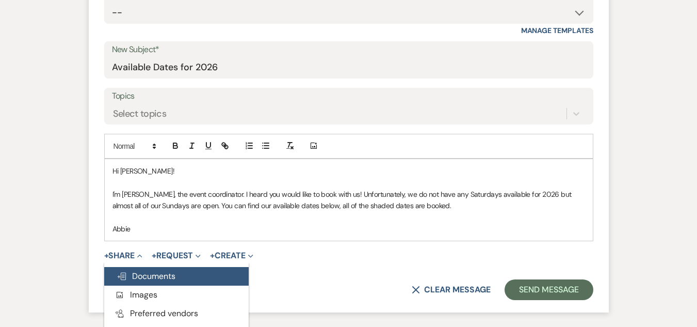
click at [150, 276] on span "Doc Upload Documents" at bounding box center [146, 275] width 59 height 11
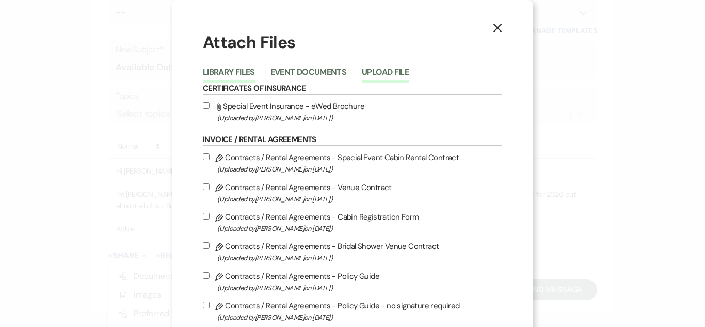
click at [391, 69] on button "Upload File" at bounding box center [385, 75] width 47 height 14
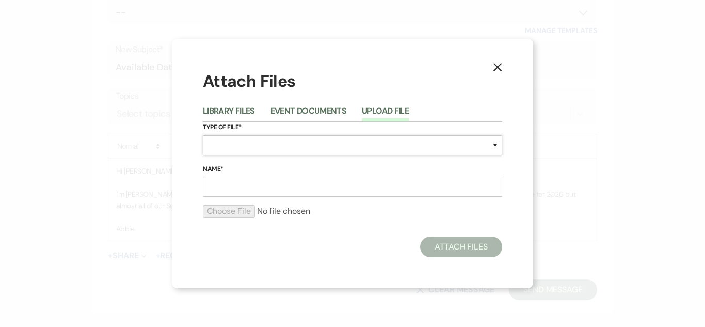
click at [352, 146] on select "Special Event Insurance Vendor Certificate of Insurance Contracts / Rental Agre…" at bounding box center [352, 145] width 299 height 20
select select "0"
click at [203, 135] on select "Special Event Insurance Vendor Certificate of Insurance Contracts / Rental Agre…" at bounding box center [352, 145] width 299 height 20
click at [325, 183] on input "Name*" at bounding box center [352, 187] width 299 height 20
type input "Availability"
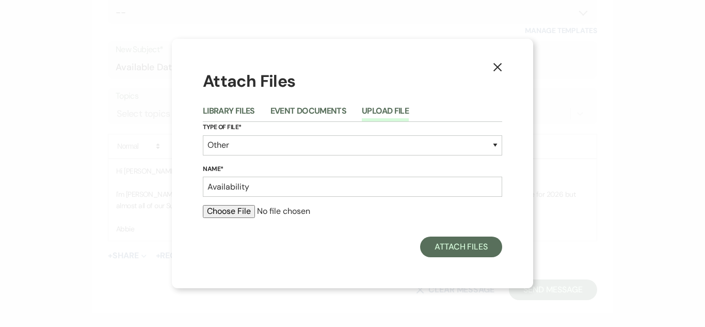
click at [238, 215] on input "file" at bounding box center [352, 211] width 299 height 12
type input "C:\fakepath\Screenshot [DATE] 113711.png"
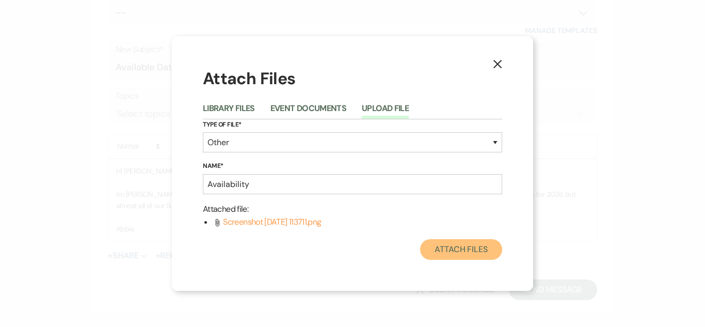
click at [457, 249] on button "Attach Files" at bounding box center [461, 249] width 82 height 21
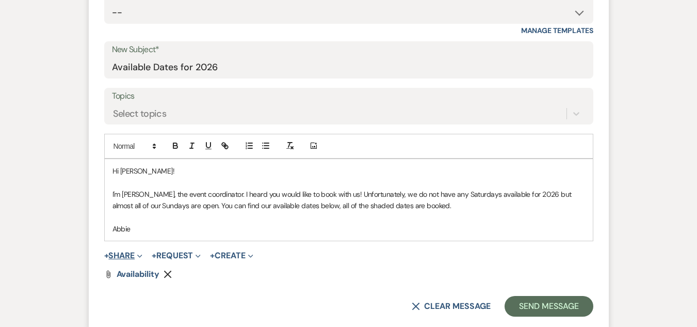
click at [121, 256] on button "+ Share Expand" at bounding box center [123, 255] width 39 height 8
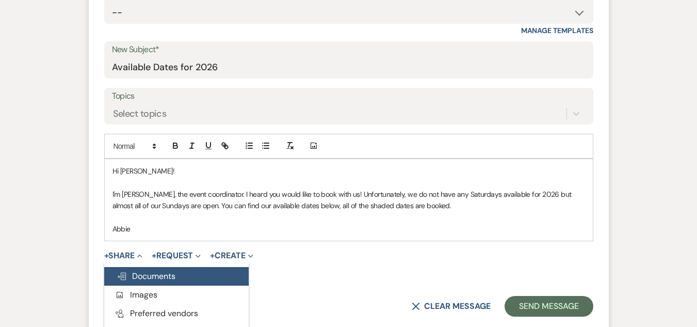
click at [148, 273] on span "Doc Upload Documents" at bounding box center [146, 275] width 59 height 11
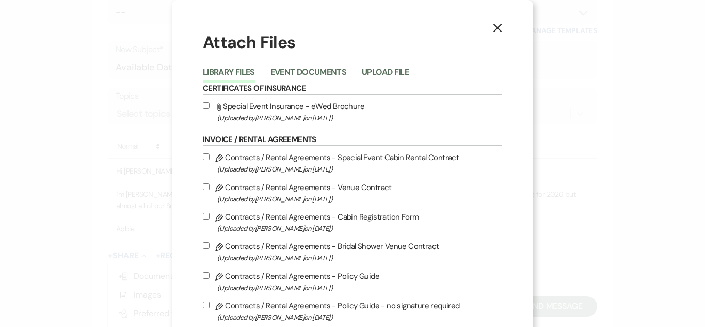
click at [396, 71] on button "Upload File" at bounding box center [385, 75] width 47 height 14
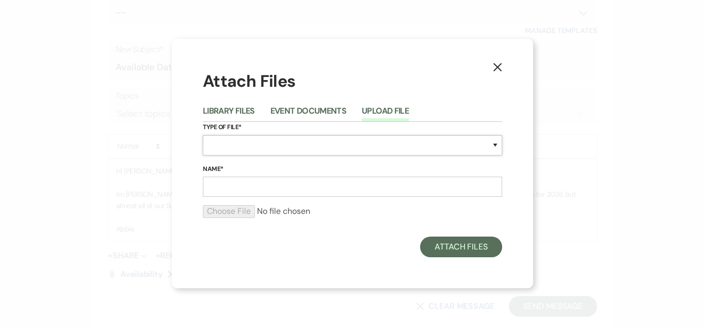
click at [304, 149] on select "Special Event Insurance Vendor Certificate of Insurance Contracts / Rental Agre…" at bounding box center [352, 145] width 299 height 20
select select "0"
click at [203, 135] on select "Special Event Insurance Vendor Certificate of Insurance Contracts / Rental Agre…" at bounding box center [352, 145] width 299 height 20
click at [293, 186] on input "Name*" at bounding box center [352, 187] width 299 height 20
type input "Availability"
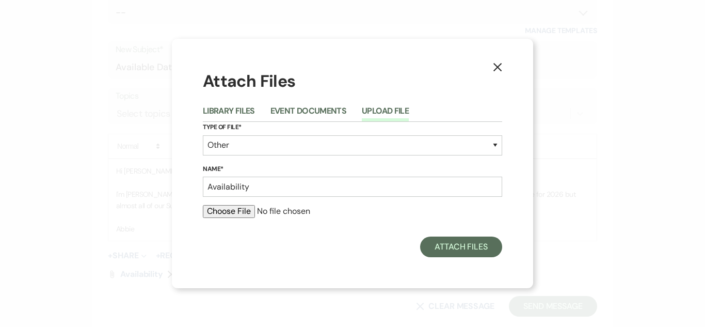
click at [236, 213] on input "file" at bounding box center [352, 211] width 299 height 12
type input "C:\fakepath\Screenshot [DATE] 113645.png"
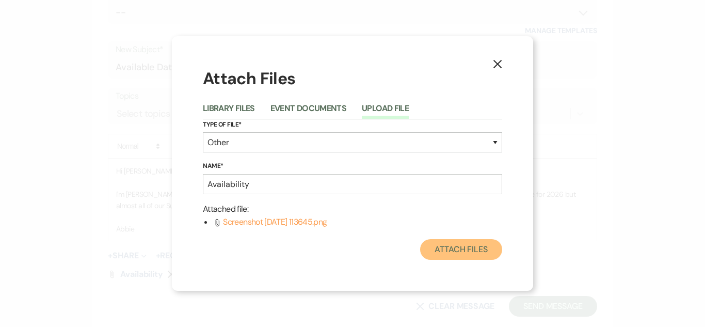
click at [456, 253] on button "Attach Files" at bounding box center [461, 249] width 82 height 21
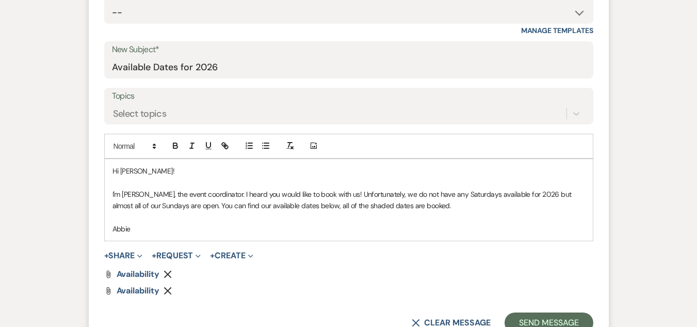
click at [208, 194] on p "I'm [PERSON_NAME], the event coordinator. I heard you would like to book with u…" at bounding box center [349, 199] width 473 height 23
click at [404, 195] on p "I'm Abbie, the event coordinator here at [PERSON_NAME][GEOGRAPHIC_DATA]. I hear…" at bounding box center [349, 199] width 473 height 23
click at [166, 206] on p "I'm Abbie, the event coordinator here at [PERSON_NAME][GEOGRAPHIC_DATA]. I hear…" at bounding box center [349, 199] width 473 height 23
click at [502, 207] on p "I'm Abbie, the event coordinator here at [PERSON_NAME][GEOGRAPHIC_DATA]. I hear…" at bounding box center [349, 199] width 473 height 23
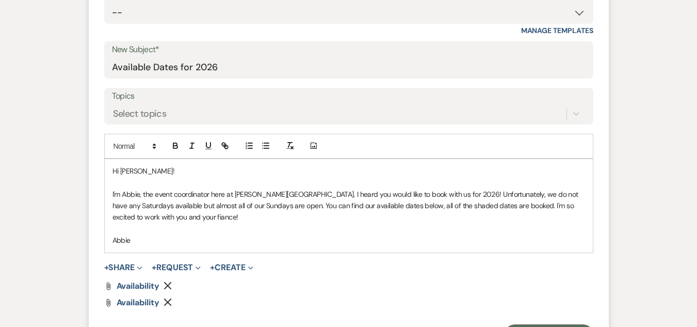
click at [487, 205] on p "I'm Abbie, the event coordinator here at [PERSON_NAME][GEOGRAPHIC_DATA]. I hear…" at bounding box center [349, 205] width 473 height 35
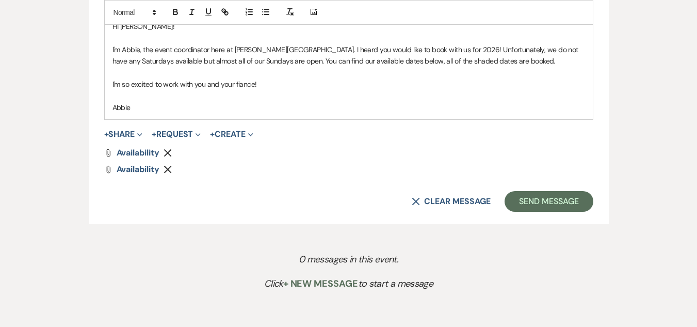
scroll to position [656, 0]
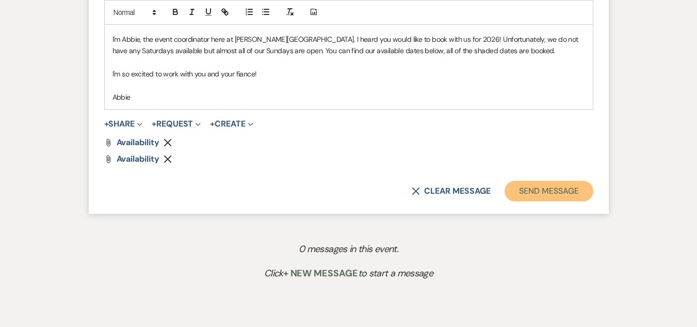
click at [551, 189] on button "Send Message" at bounding box center [549, 191] width 88 height 21
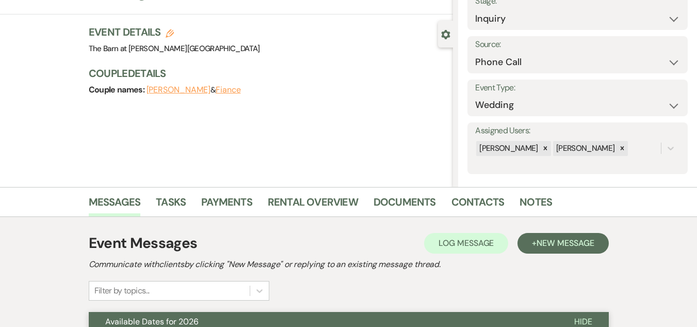
scroll to position [0, 0]
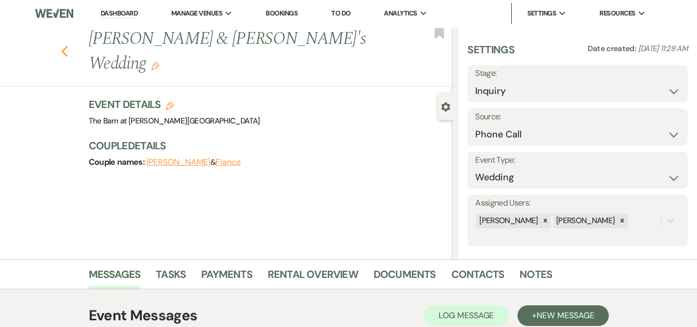
click at [66, 45] on icon "Previous" at bounding box center [65, 51] width 8 height 12
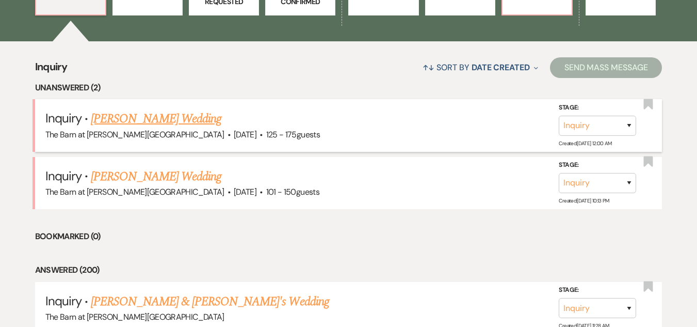
scroll to position [361, 0]
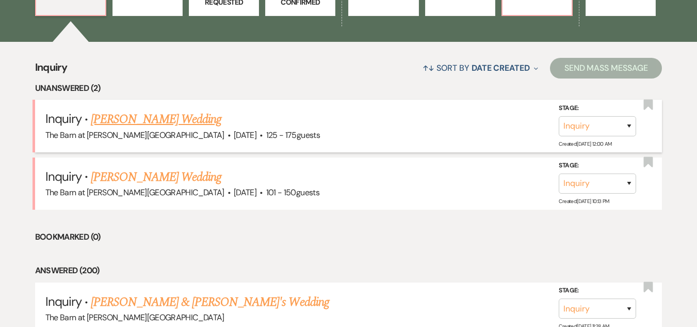
click at [191, 114] on link "[PERSON_NAME] Wedding" at bounding box center [156, 119] width 131 height 19
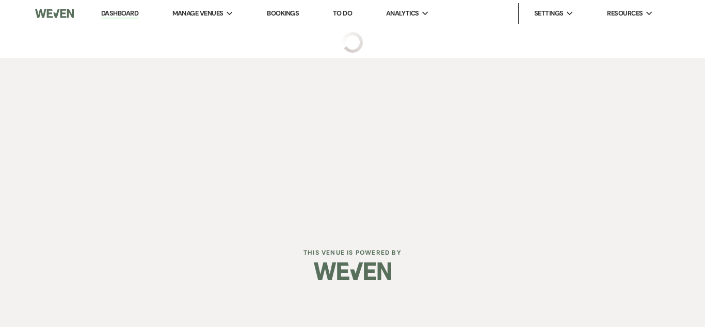
select select "3"
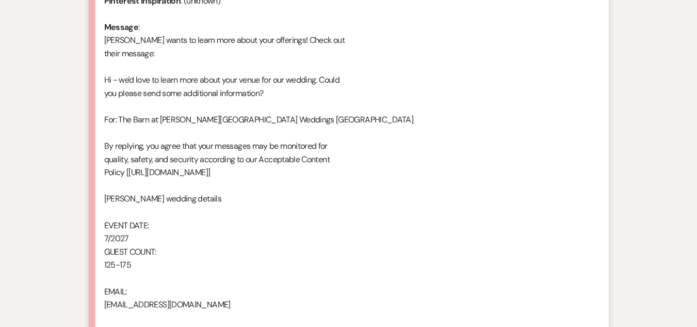
scroll to position [648, 0]
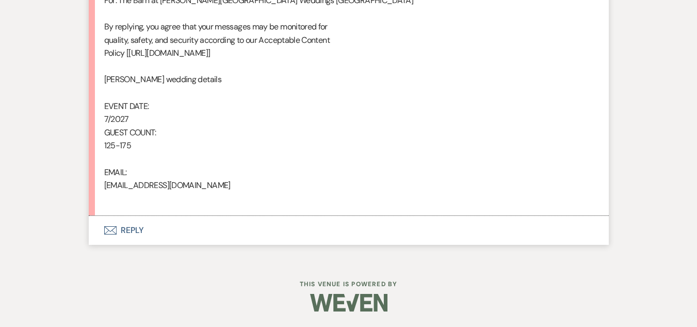
click at [121, 226] on button "Envelope Reply" at bounding box center [349, 230] width 520 height 29
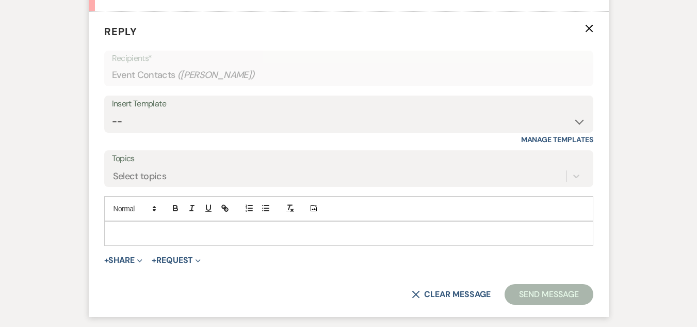
scroll to position [854, 0]
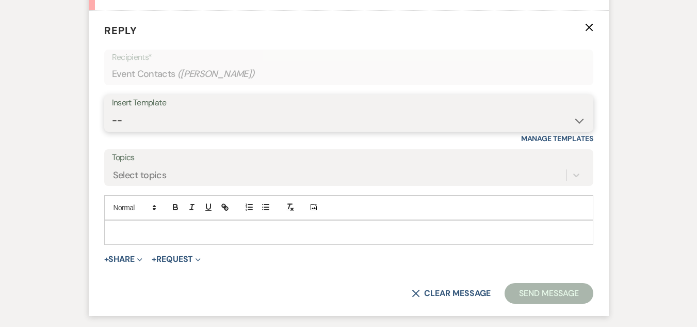
click at [230, 119] on select "-- Weven Planning Portal Introduction (Booked Events) Welcome Email Offboarding…" at bounding box center [349, 120] width 474 height 20
select select "5124"
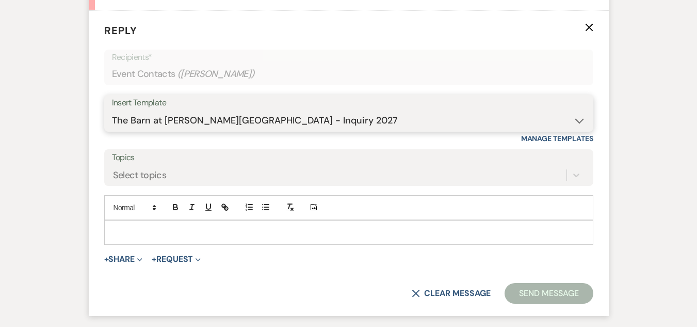
click at [112, 110] on select "-- Weven Planning Portal Introduction (Booked Events) Welcome Email Offboarding…" at bounding box center [349, 120] width 474 height 20
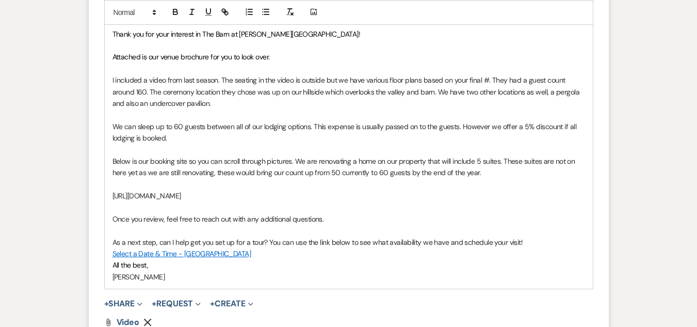
scroll to position [1112, 0]
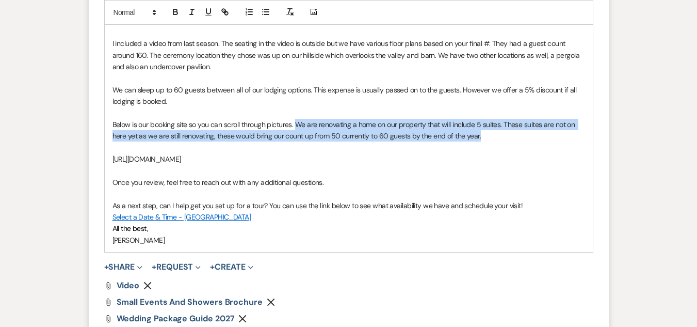
drag, startPoint x: 481, startPoint y: 136, endPoint x: 297, endPoint y: 129, distance: 184.4
click at [297, 129] on p "Below is our booking site so you can scroll through pictures. We are renovating…" at bounding box center [349, 130] width 473 height 23
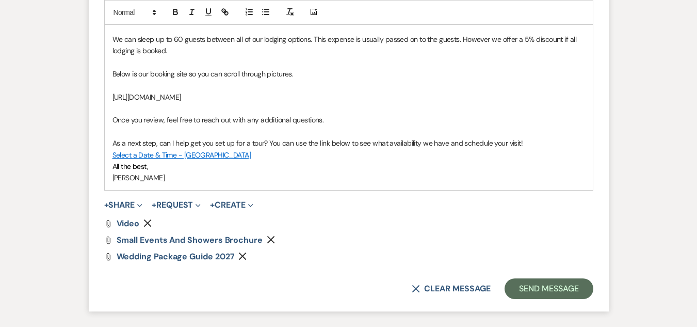
scroll to position [1241, 0]
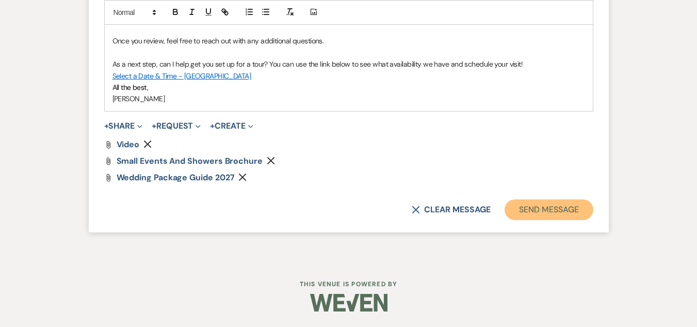
click at [531, 208] on button "Send Message" at bounding box center [549, 209] width 88 height 21
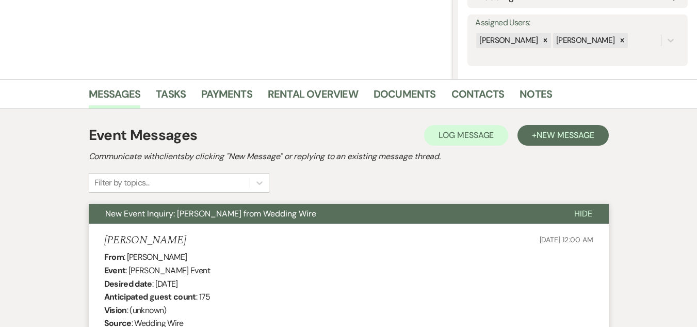
scroll to position [0, 0]
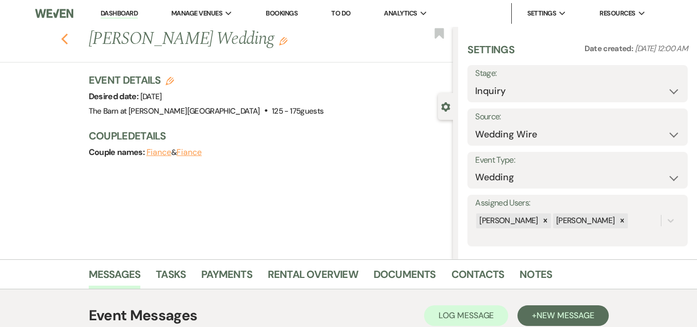
click at [68, 42] on icon "Previous" at bounding box center [65, 39] width 8 height 12
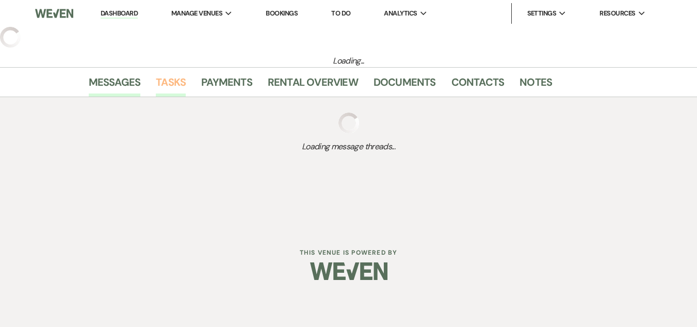
select select "2"
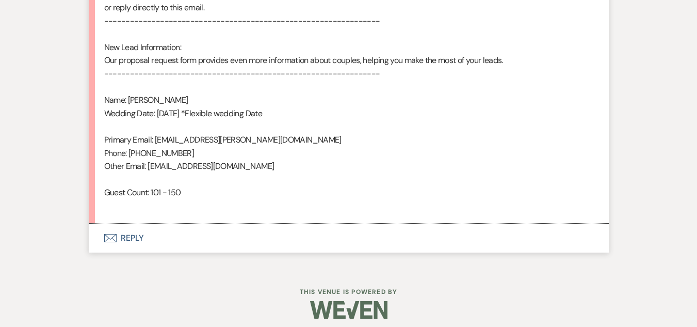
scroll to position [675, 0]
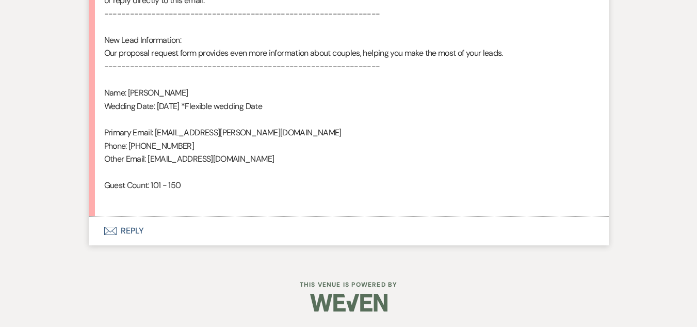
click at [124, 225] on button "Envelope Reply" at bounding box center [349, 230] width 520 height 29
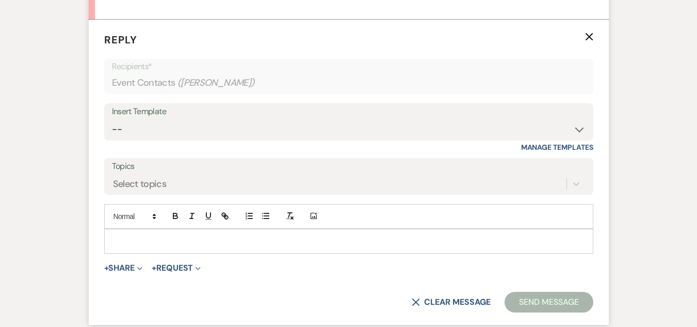
scroll to position [880, 0]
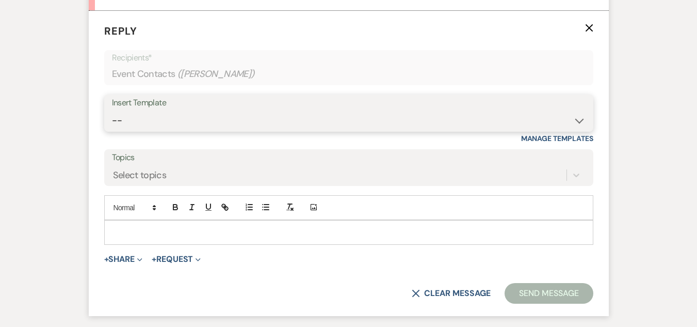
click at [246, 110] on select "-- Weven Planning Portal Introduction (Booked Events) Welcome Email Offboarding…" at bounding box center [349, 120] width 474 height 20
select select "5124"
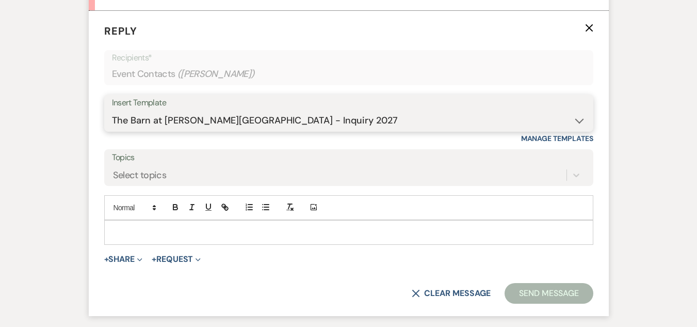
click at [112, 110] on select "-- Weven Planning Portal Introduction (Booked Events) Welcome Email Offboarding…" at bounding box center [349, 120] width 474 height 20
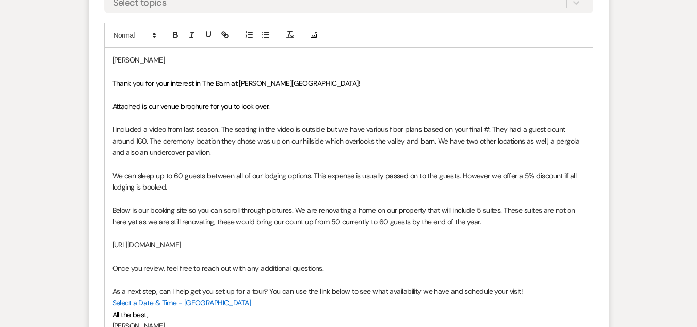
scroll to position [1087, 0]
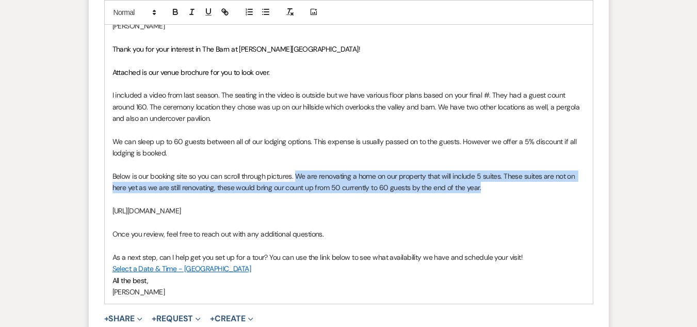
drag, startPoint x: 495, startPoint y: 191, endPoint x: 298, endPoint y: 174, distance: 197.9
click at [298, 174] on p "Below is our booking site so you can scroll through pictures. We are renovating…" at bounding box center [349, 181] width 473 height 23
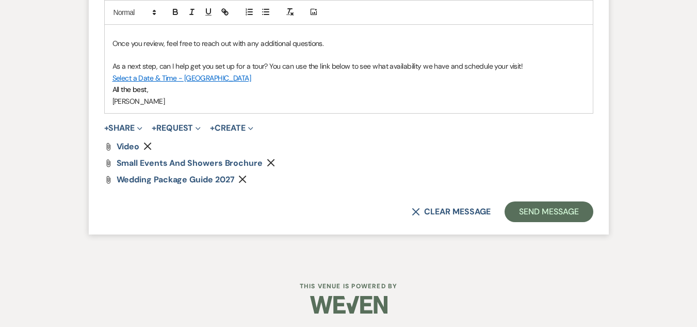
scroll to position [1268, 0]
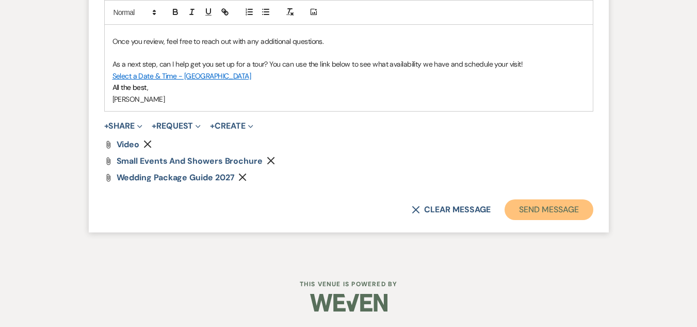
click at [565, 208] on button "Send Message" at bounding box center [549, 209] width 88 height 21
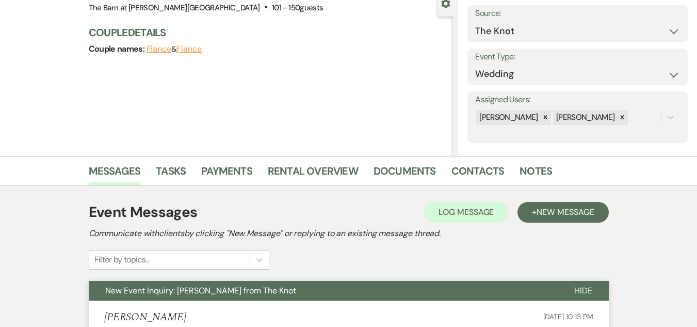
scroll to position [0, 0]
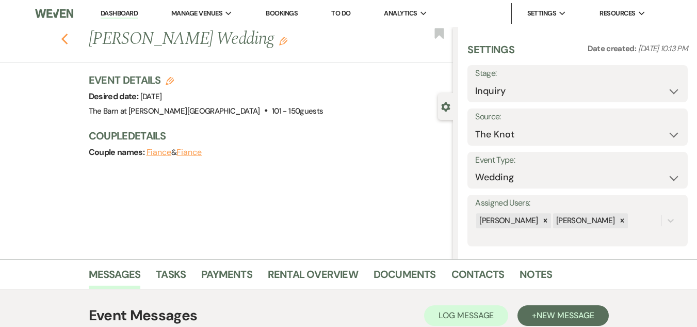
click at [68, 42] on use "button" at bounding box center [64, 39] width 7 height 11
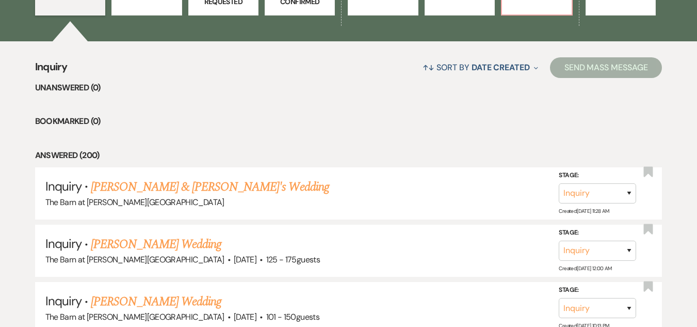
scroll to position [155, 0]
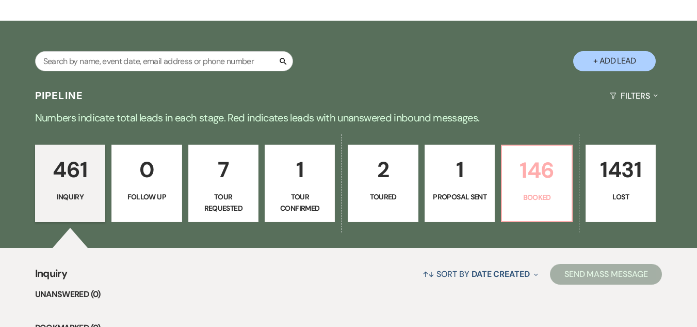
click at [532, 182] on p "146" at bounding box center [536, 170] width 57 height 35
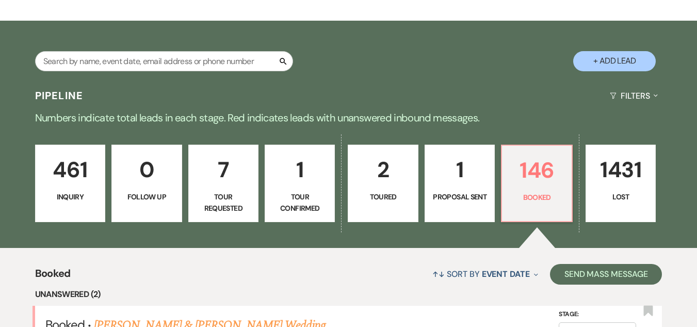
scroll to position [413, 0]
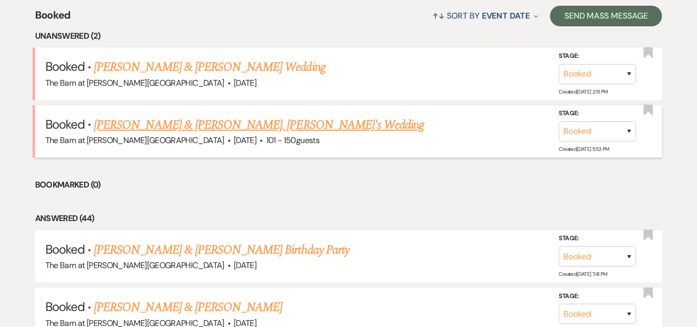
click at [215, 123] on link "[PERSON_NAME] & [PERSON_NAME]. [PERSON_NAME]'s Wedding" at bounding box center [259, 125] width 330 height 19
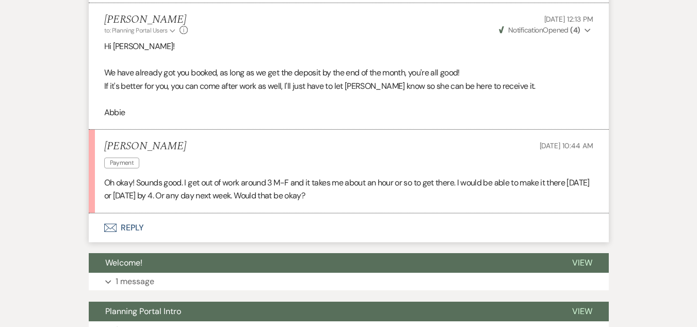
scroll to position [1188, 0]
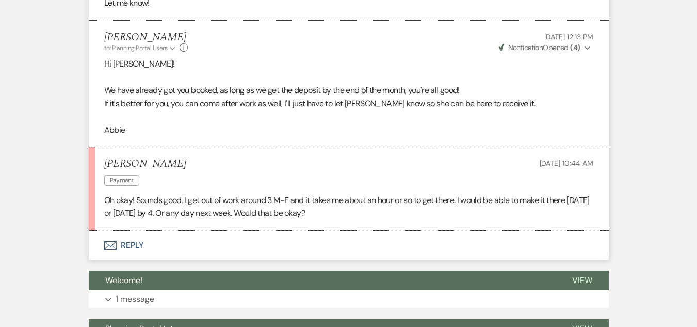
click at [131, 231] on button "Envelope Reply" at bounding box center [349, 245] width 520 height 29
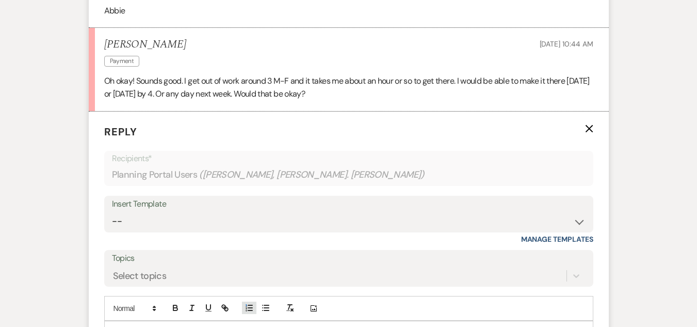
scroll to position [1383, 0]
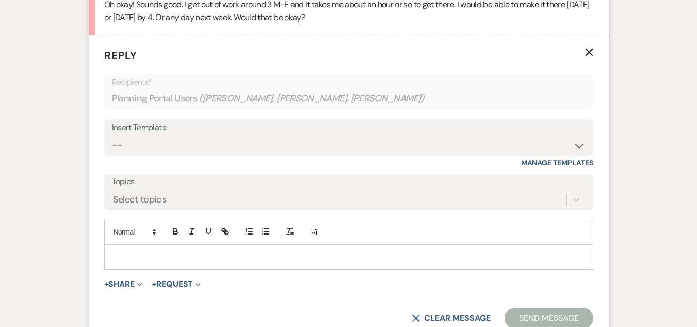
click at [237, 251] on p at bounding box center [349, 256] width 473 height 11
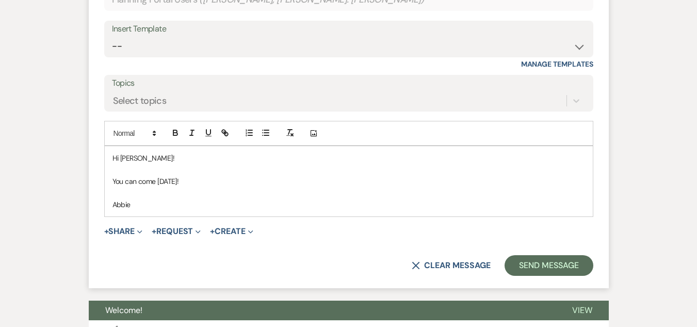
scroll to position [1487, 0]
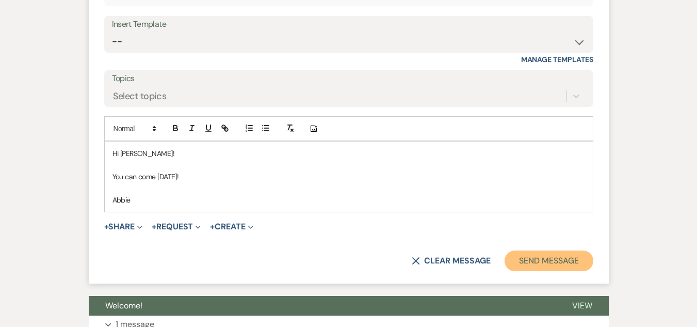
click at [529, 250] on button "Send Message" at bounding box center [549, 260] width 88 height 21
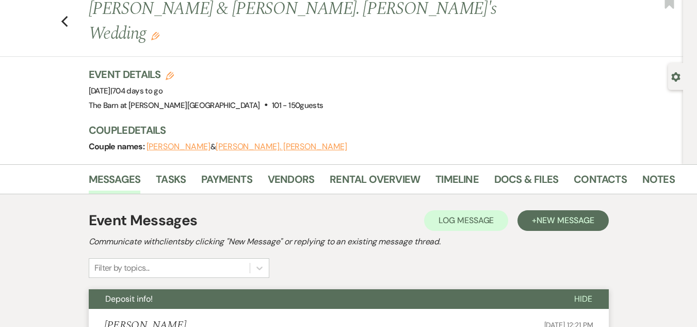
scroll to position [0, 0]
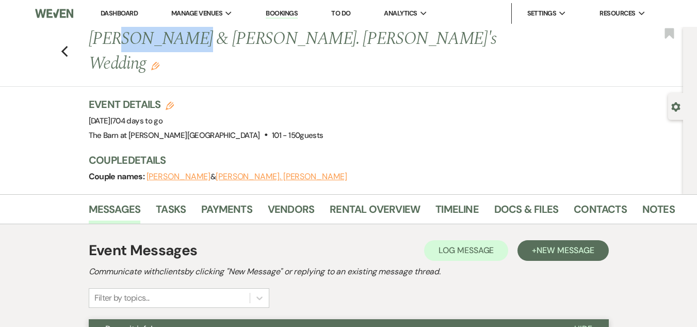
drag, startPoint x: 128, startPoint y: 46, endPoint x: 192, endPoint y: 45, distance: 64.0
click at [192, 45] on h1 "[PERSON_NAME] & [PERSON_NAME]. [PERSON_NAME]'s Wedding Edit" at bounding box center [320, 51] width 462 height 49
copy h1 "[PERSON_NAME]"
click at [65, 45] on icon "Previous" at bounding box center [65, 51] width 8 height 12
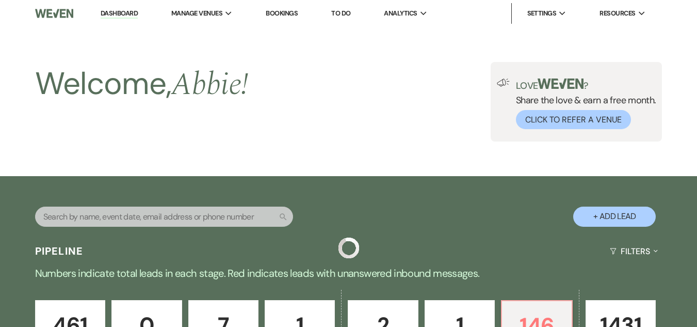
scroll to position [413, 0]
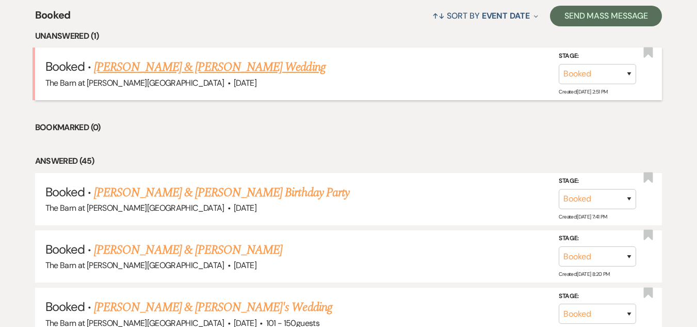
click at [227, 72] on link "[PERSON_NAME] & [PERSON_NAME] Wedding" at bounding box center [209, 67] width 231 height 19
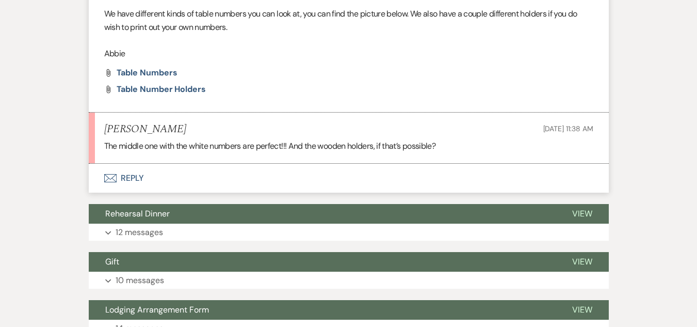
scroll to position [5833, 0]
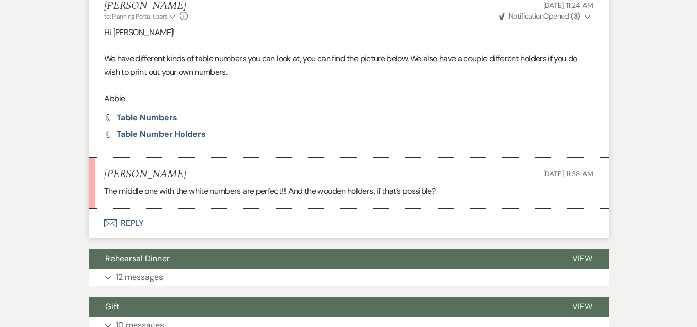
click at [133, 209] on button "Envelope Reply" at bounding box center [349, 223] width 520 height 29
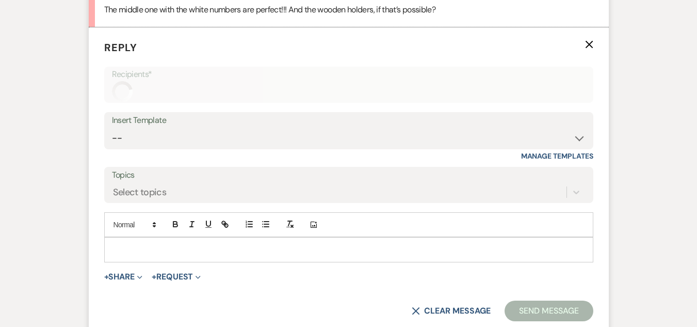
scroll to position [6018, 0]
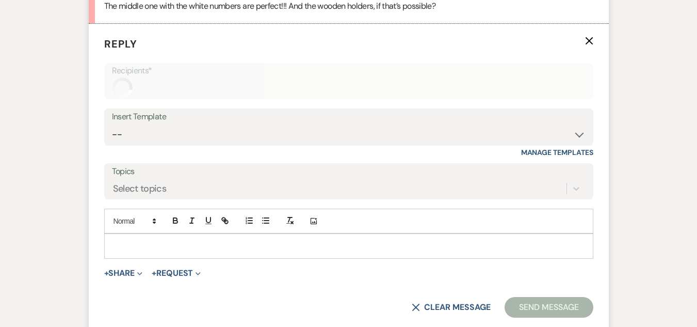
click at [232, 240] on p at bounding box center [349, 245] width 473 height 11
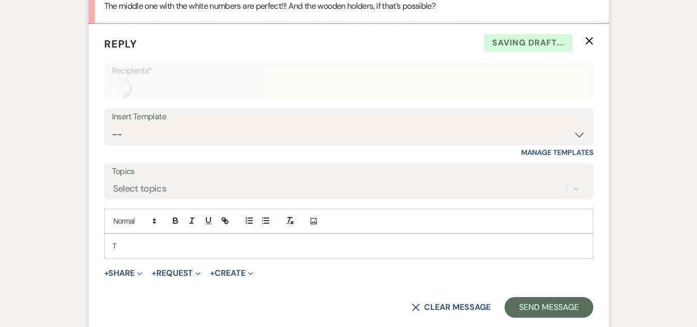
scroll to position [6017, 0]
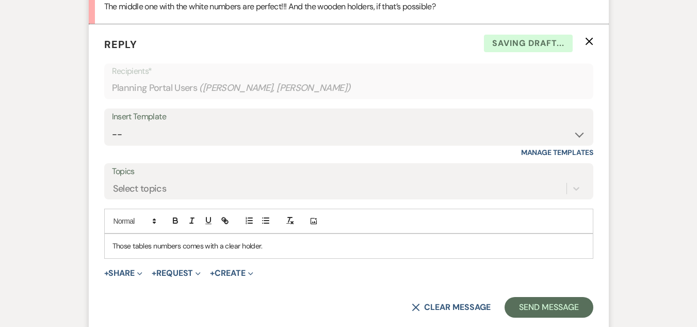
click at [111, 234] on div "Those tables numbers comes with a clear holder." at bounding box center [349, 246] width 488 height 24
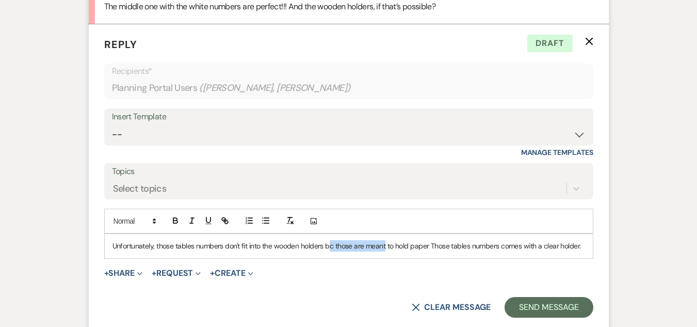
drag, startPoint x: 386, startPoint y: 231, endPoint x: 331, endPoint y: 232, distance: 54.2
click at [331, 240] on p "Unfortunately, those tables numbers don't fit into the wooden holders bc those …" at bounding box center [349, 245] width 473 height 11
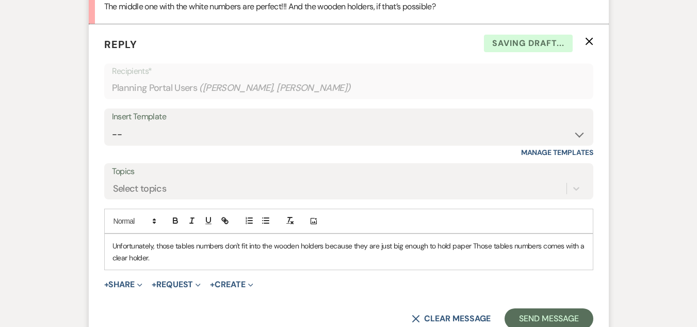
click at [492, 240] on p "Unfortunately, those tables numbers don't fit into the wooden holders because t…" at bounding box center [349, 251] width 473 height 23
click at [490, 243] on p "Unfortunately, those tables numbers don't fit into the wooden holders because t…" at bounding box center [349, 251] width 473 height 23
drag, startPoint x: 493, startPoint y: 233, endPoint x: 474, endPoint y: 235, distance: 18.8
click at [474, 240] on p "Unfortunately, those tables numbers don't fit into the wooden holders because t…" at bounding box center [349, 251] width 473 height 23
drag, startPoint x: 474, startPoint y: 235, endPoint x: 482, endPoint y: 234, distance: 7.8
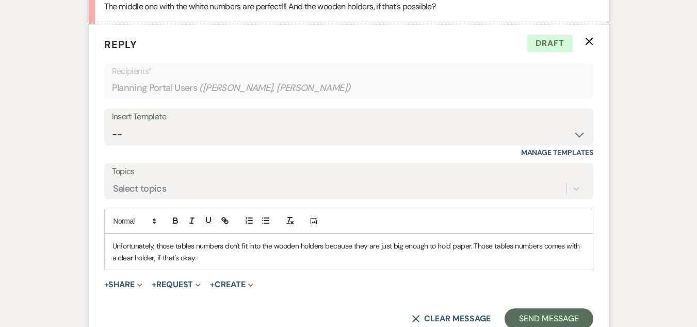
click at [482, 240] on p "Unfortunately, those tables numbers don't fit into the wooden holders because t…" at bounding box center [349, 251] width 473 height 23
drag, startPoint x: 482, startPoint y: 234, endPoint x: 492, endPoint y: 233, distance: 10.4
click at [492, 240] on p "Unfortunately, those tables numbers don't fit into the wooden holders because t…" at bounding box center [349, 251] width 473 height 23
click at [537, 240] on p "Unfortunately, those tables numbers don't fit into the wooden holders because t…" at bounding box center [349, 251] width 473 height 23
click at [565, 240] on p "Unfortunately, those tables numbers don't fit into the wooden holders because t…" at bounding box center [349, 251] width 473 height 23
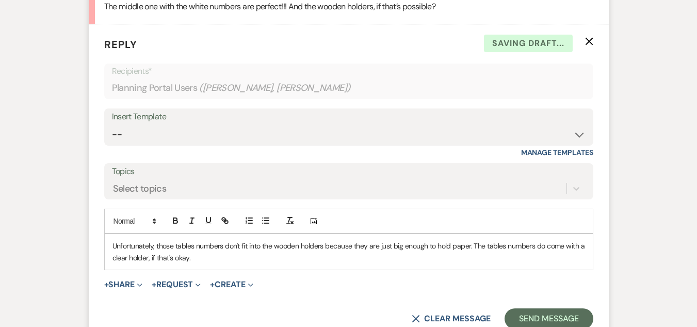
click at [219, 245] on p "Unfortunately, those tables numbers don't fit into the wooden holders because t…" at bounding box center [349, 251] width 473 height 23
click at [549, 308] on button "Send Message" at bounding box center [549, 318] width 88 height 21
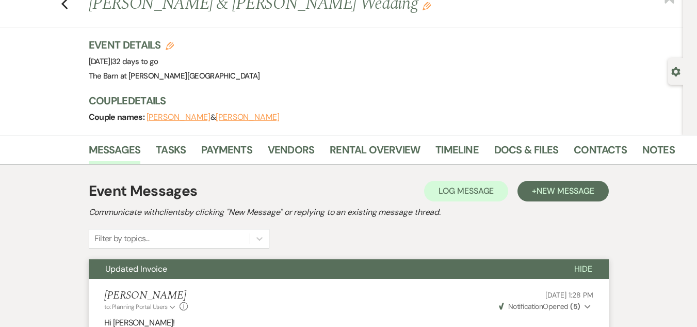
scroll to position [0, 0]
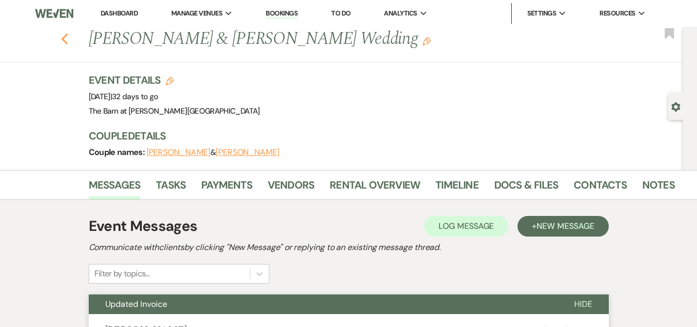
click at [68, 40] on use "button" at bounding box center [64, 39] width 7 height 11
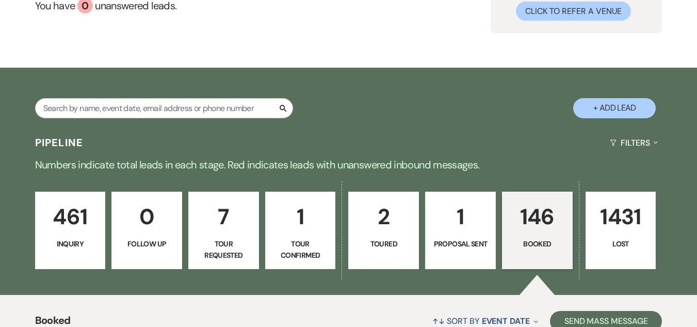
scroll to position [151, 0]
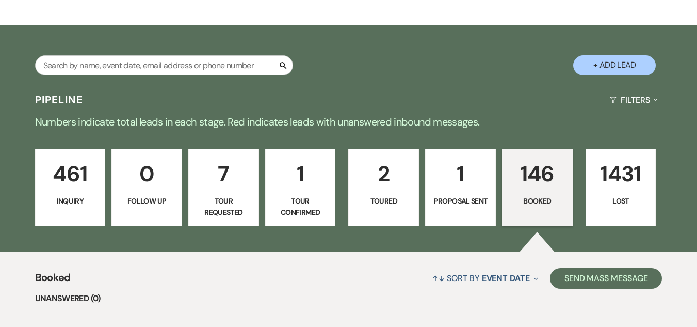
click at [60, 184] on p "461" at bounding box center [70, 173] width 57 height 35
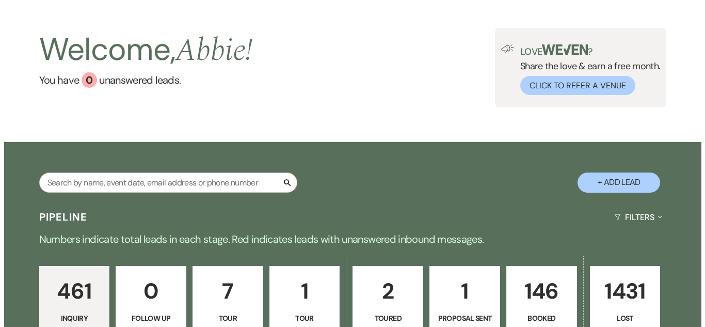
scroll to position [52, 0]
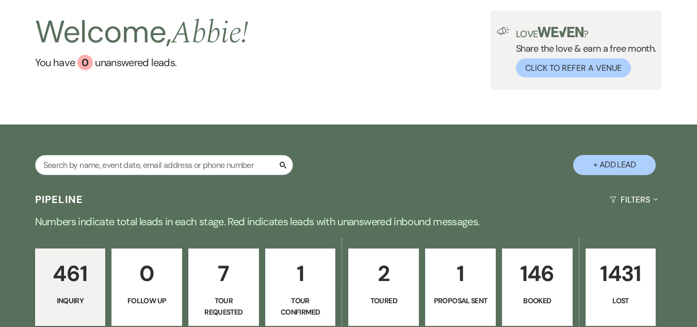
click at [597, 164] on button "+ Add Lead" at bounding box center [614, 165] width 83 height 20
select select "493"
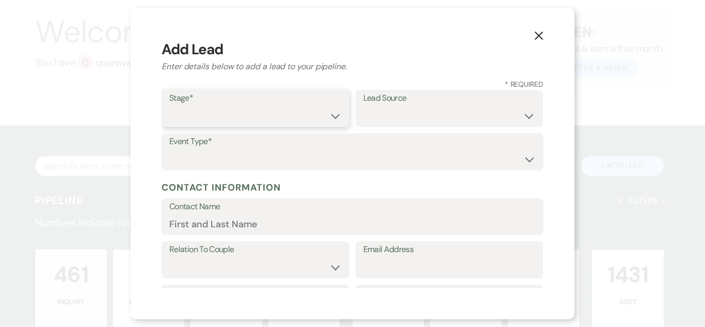
click at [295, 109] on select "Inquiry Follow Up Tour Requested Tour Confirmed Toured Proposal Sent Booked Lost" at bounding box center [255, 116] width 172 height 20
select select "1"
click at [169, 106] on select "Inquiry Follow Up Tour Requested Tour Confirmed Toured Proposal Sent Booked Lost" at bounding box center [255, 116] width 172 height 20
click at [388, 109] on select "Weven Venue Website Instagram Facebook Pinterest Google The Knot Wedding Wire H…" at bounding box center [449, 116] width 172 height 20
select select "5"
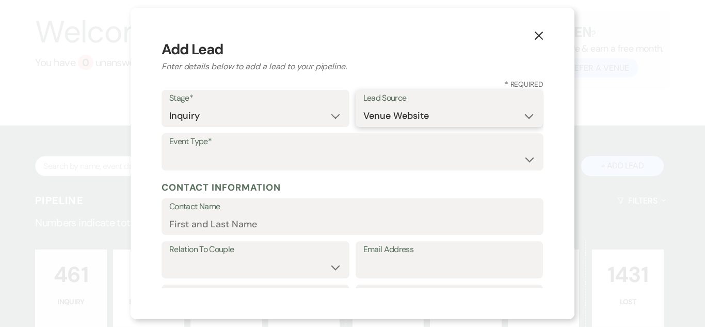
click at [363, 106] on select "Weven Venue Website Instagram Facebook Pinterest Google The Knot Wedding Wire H…" at bounding box center [449, 116] width 172 height 20
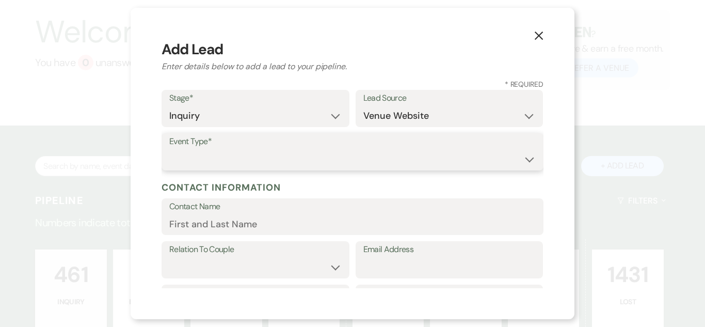
click at [395, 159] on select "Wedding Anniversary Party Baby Shower Bachelorette / Bachelor Party Birthday Pa…" at bounding box center [352, 159] width 366 height 20
select select "1"
click at [169, 149] on select "Wedding Anniversary Party Baby Shower Bachelorette / Bachelor Party Birthday Pa…" at bounding box center [352, 159] width 366 height 20
click at [286, 218] on input "Contact Name" at bounding box center [352, 224] width 366 height 20
paste input "[PERSON_NAME] [EMAIL_ADDRESS][DOMAIN_NAME]"
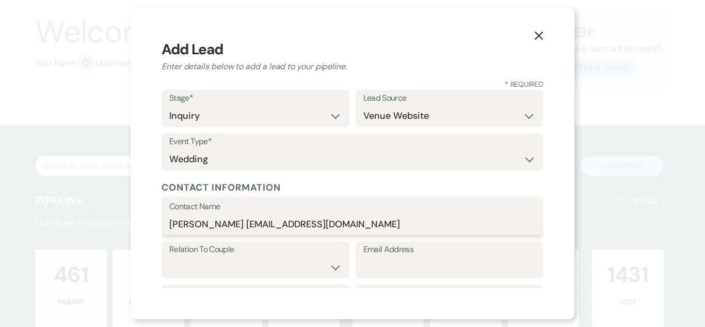
drag, startPoint x: 390, startPoint y: 228, endPoint x: 245, endPoint y: 225, distance: 144.6
click at [245, 225] on input "[PERSON_NAME] [EMAIL_ADDRESS][DOMAIN_NAME]" at bounding box center [352, 224] width 366 height 20
type input "[PERSON_NAME]"
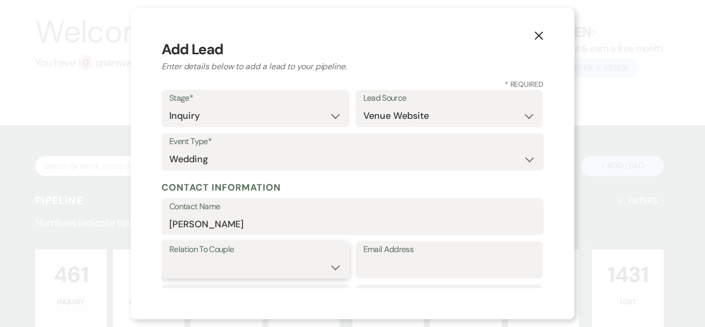
click at [272, 265] on select "Couple Planner Parent of Couple Family Member Friend Other" at bounding box center [255, 267] width 172 height 20
select select "1"
click at [169, 257] on select "Couple Planner Parent of Couple Family Member Friend Other" at bounding box center [255, 267] width 172 height 20
click at [414, 266] on input "Email Address" at bounding box center [449, 267] width 172 height 20
paste input "[EMAIL_ADDRESS][DOMAIN_NAME]"
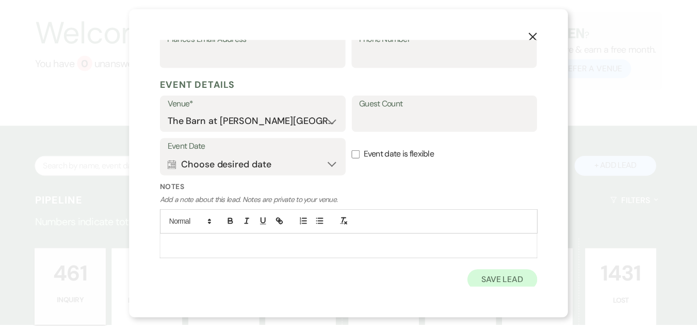
scroll to position [364, 0]
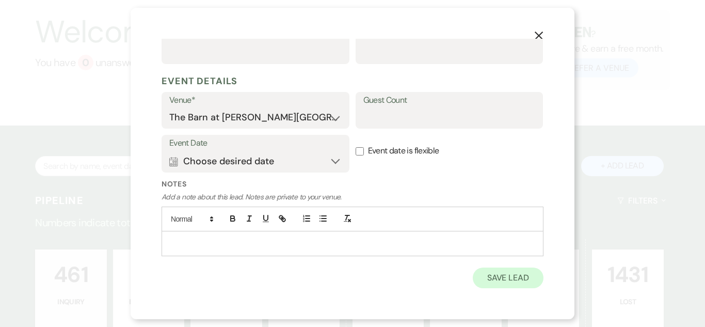
type input "[EMAIL_ADDRESS][DOMAIN_NAME]"
click at [510, 272] on button "Save Lead" at bounding box center [508, 277] width 71 height 21
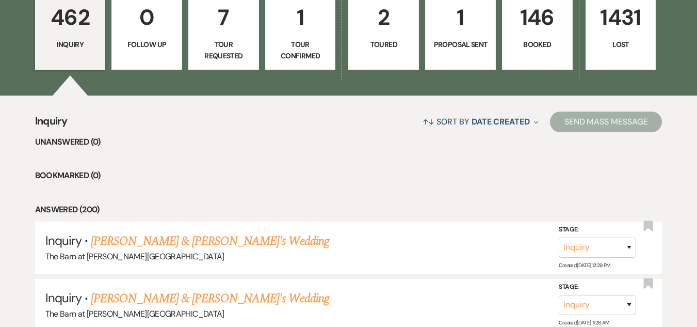
scroll to position [310, 0]
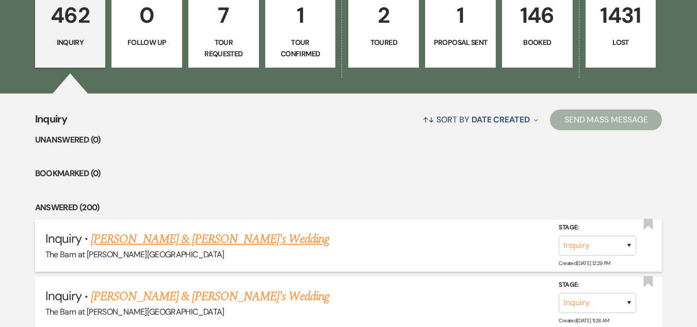
click at [192, 235] on link "[PERSON_NAME] & [PERSON_NAME]'s Wedding" at bounding box center [210, 239] width 238 height 19
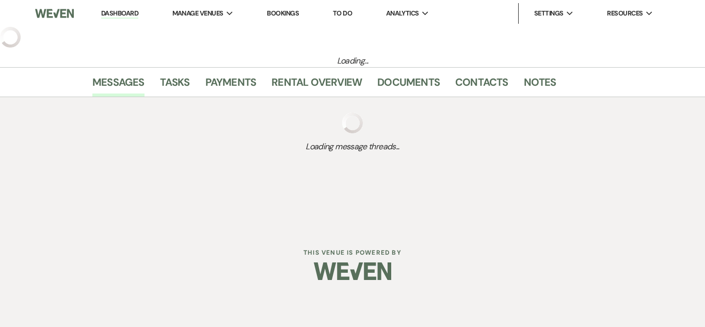
select select "5"
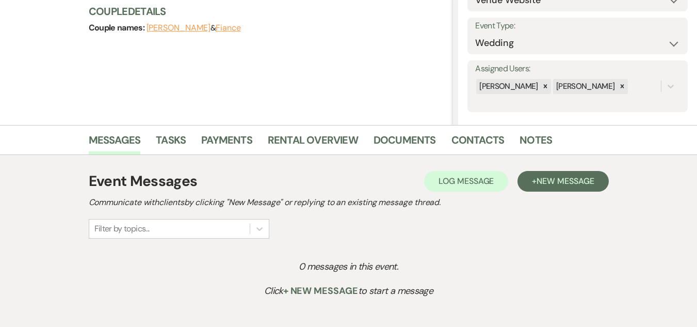
scroll to position [203, 0]
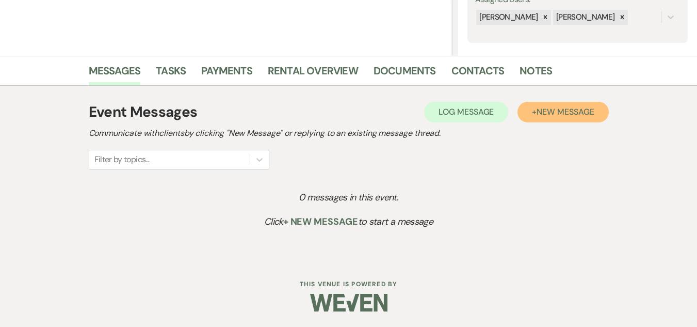
click at [551, 111] on span "New Message" at bounding box center [565, 111] width 57 height 11
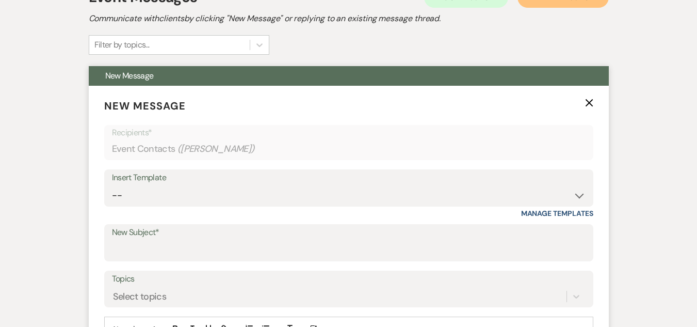
scroll to position [377, 0]
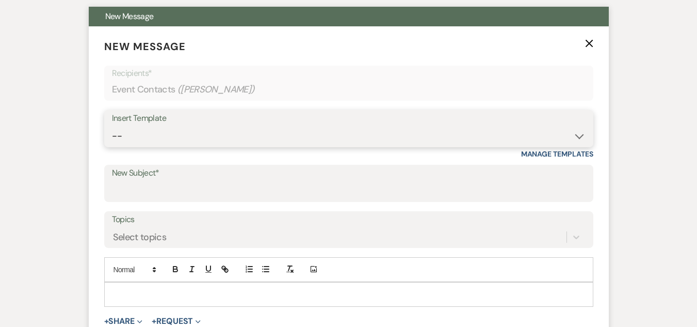
click at [361, 131] on select "-- Weven Planning Portal Introduction (Booked Events) Welcome Email Offboarding…" at bounding box center [349, 136] width 474 height 20
select select "4054"
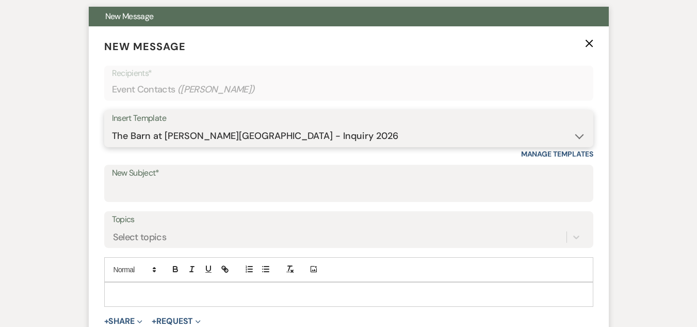
click at [112, 126] on select "-- Weven Planning Portal Introduction (Booked Events) Welcome Email Offboarding…" at bounding box center [349, 136] width 474 height 20
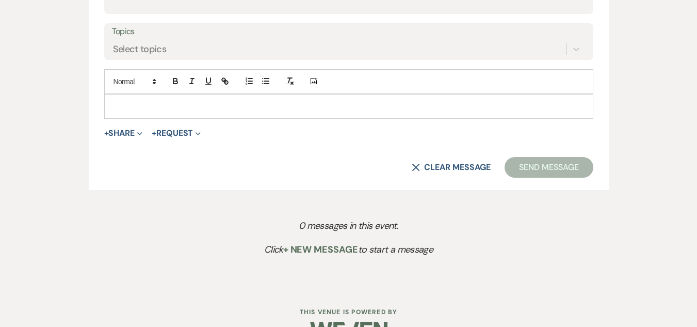
scroll to position [593, 0]
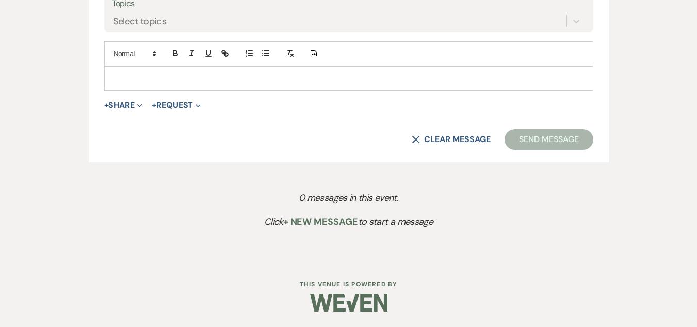
type input "The Barn at [PERSON_NAME][GEOGRAPHIC_DATA] - Inquiry"
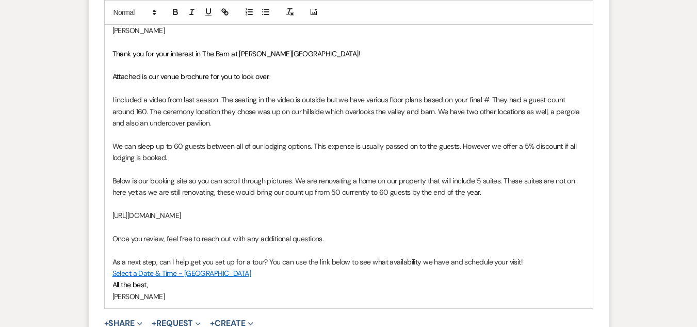
scroll to position [748, 0]
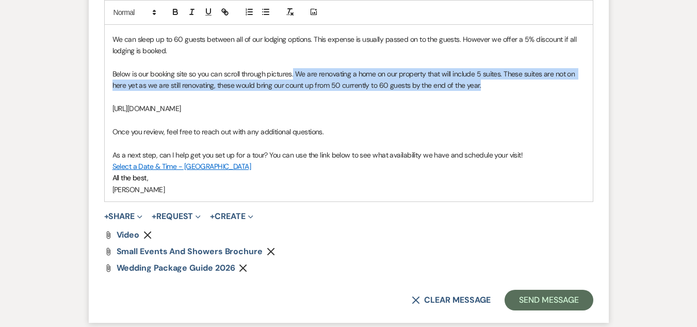
drag, startPoint x: 494, startPoint y: 89, endPoint x: 294, endPoint y: 72, distance: 201.0
click at [294, 72] on p "Below is our booking site so you can scroll through pictures. We are renovating…" at bounding box center [349, 79] width 473 height 23
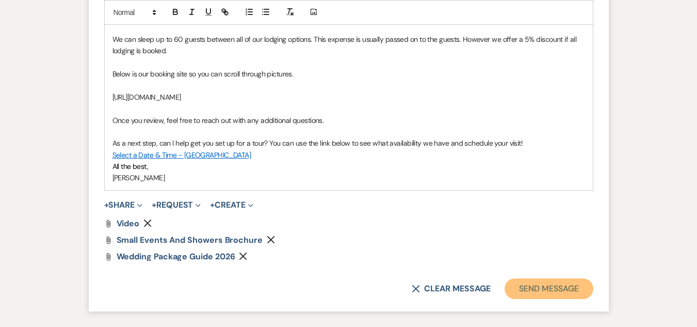
click at [522, 284] on button "Send Message" at bounding box center [549, 288] width 88 height 21
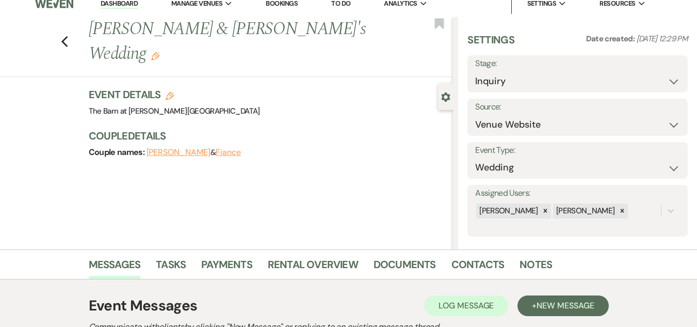
scroll to position [0, 0]
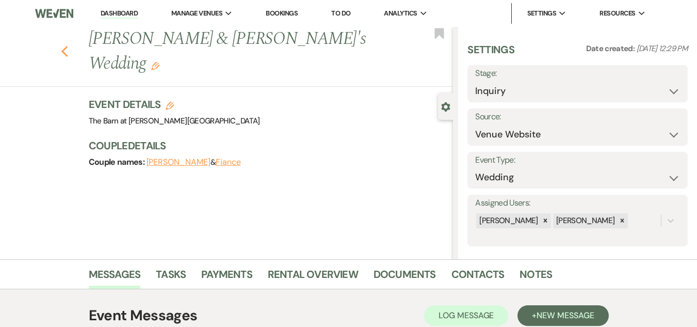
click at [68, 46] on use "button" at bounding box center [64, 51] width 7 height 11
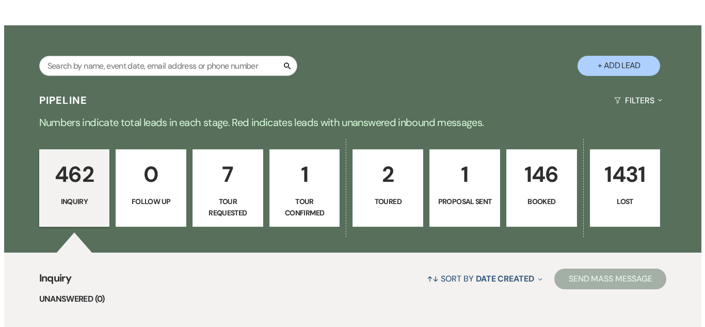
scroll to position [103, 0]
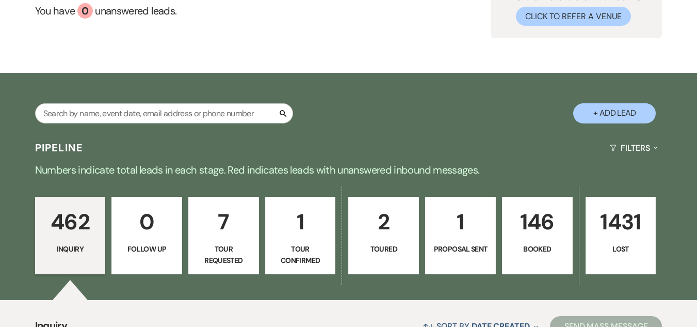
click at [612, 106] on button "+ Add Lead" at bounding box center [614, 113] width 83 height 20
select select "493"
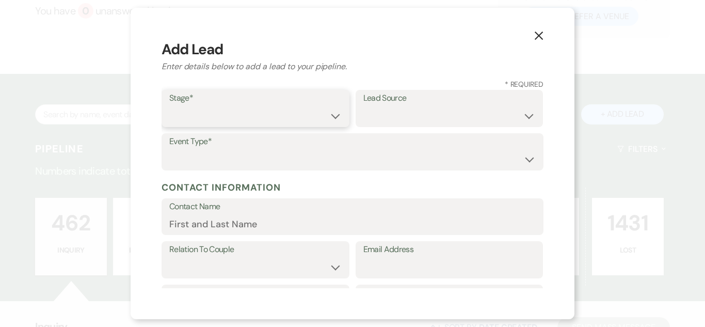
click at [307, 118] on select "Inquiry Follow Up Tour Requested Tour Confirmed Toured Proposal Sent Booked Lost" at bounding box center [255, 116] width 172 height 20
select select "1"
click at [169, 106] on select "Inquiry Follow Up Tour Requested Tour Confirmed Toured Proposal Sent Booked Lost" at bounding box center [255, 116] width 172 height 20
click at [400, 116] on select "Weven Venue Website Instagram Facebook Pinterest Google The Knot Wedding Wire H…" at bounding box center [449, 116] width 172 height 20
select select "5"
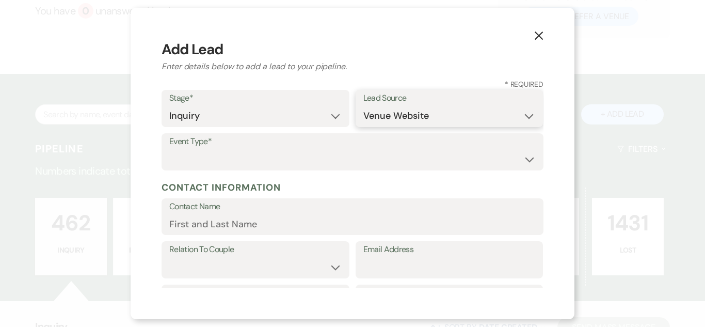
click at [363, 106] on select "Weven Venue Website Instagram Facebook Pinterest Google The Knot Wedding Wire H…" at bounding box center [449, 116] width 172 height 20
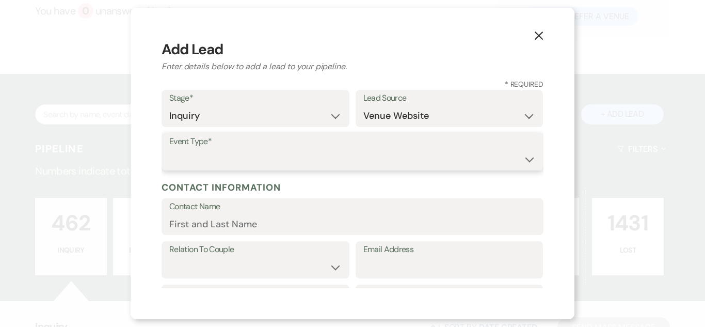
click at [400, 151] on select "Wedding Anniversary Party Baby Shower Bachelorette / Bachelor Party Birthday Pa…" at bounding box center [352, 159] width 366 height 20
select select "1"
click at [169, 149] on select "Wedding Anniversary Party Baby Shower Bachelorette / Bachelor Party Birthday Pa…" at bounding box center [352, 159] width 366 height 20
click at [304, 214] on input "Contact Name" at bounding box center [352, 224] width 366 height 20
paste input "[PERSON_NAME] [EMAIL_ADDRESS][DOMAIN_NAME]"
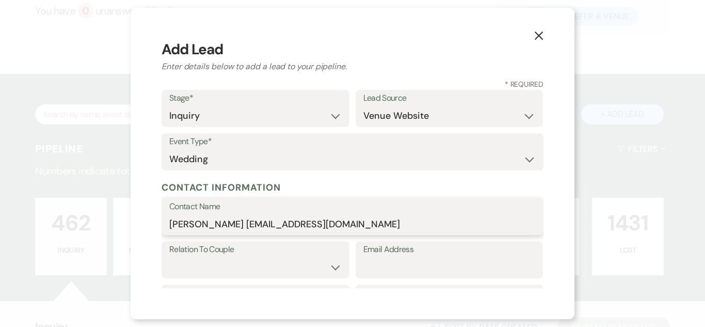
drag, startPoint x: 245, startPoint y: 222, endPoint x: 363, endPoint y: 217, distance: 118.3
click at [363, 217] on input "[PERSON_NAME] [EMAIL_ADDRESS][DOMAIN_NAME]" at bounding box center [352, 224] width 366 height 20
type input "[PERSON_NAME]"
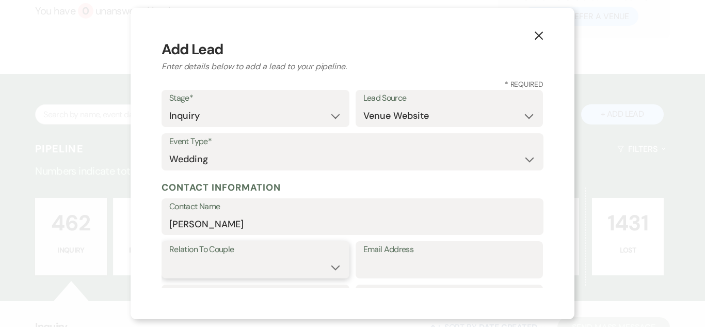
click at [317, 262] on select "Couple Planner Parent of Couple Family Member Friend Other" at bounding box center [255, 267] width 172 height 20
select select "1"
click at [169, 257] on select "Couple Planner Parent of Couple Family Member Friend Other" at bounding box center [255, 267] width 172 height 20
click at [373, 261] on input "Email Address" at bounding box center [449, 267] width 172 height 20
paste input "[EMAIL_ADDRESS][DOMAIN_NAME]"
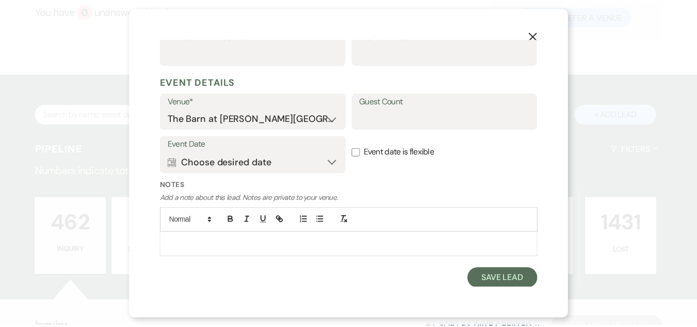
scroll to position [364, 0]
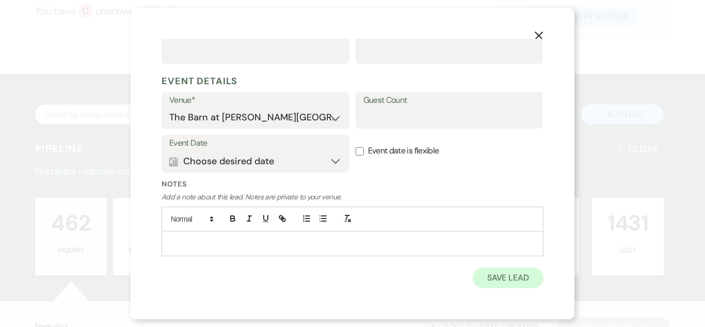
type input "[EMAIL_ADDRESS][DOMAIN_NAME]"
click at [503, 275] on button "Save Lead" at bounding box center [508, 277] width 71 height 21
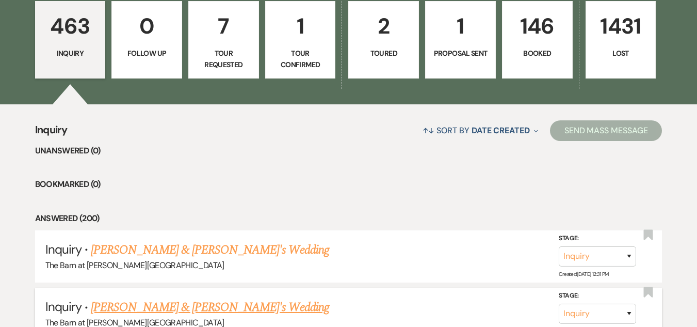
scroll to position [361, 0]
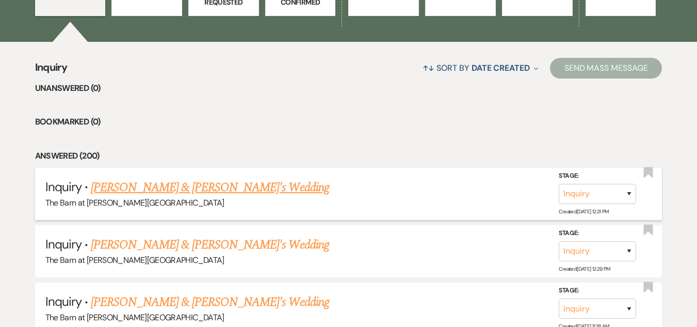
click at [201, 189] on link "[PERSON_NAME] & [PERSON_NAME]'s Wedding" at bounding box center [210, 187] width 238 height 19
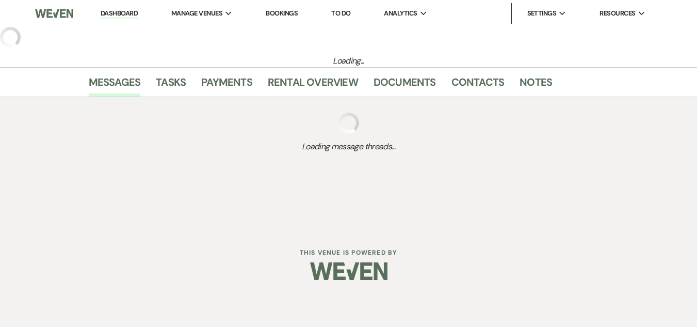
select select "5"
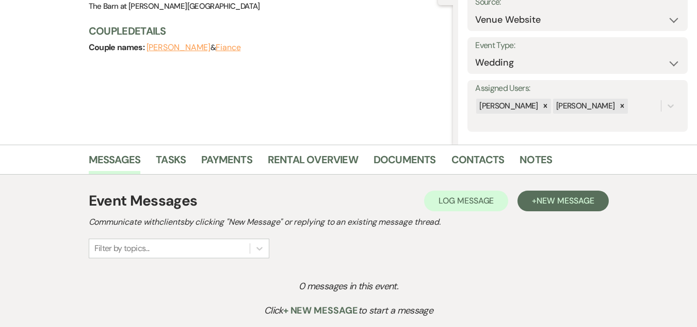
scroll to position [203, 0]
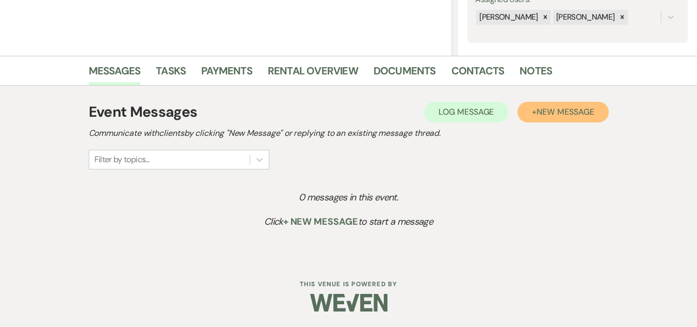
click at [566, 119] on button "+ New Message" at bounding box center [563, 112] width 91 height 21
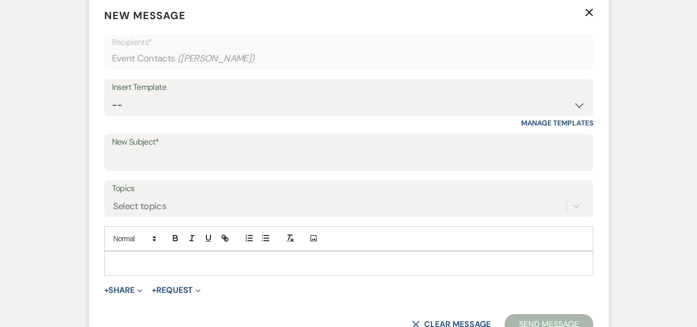
scroll to position [410, 0]
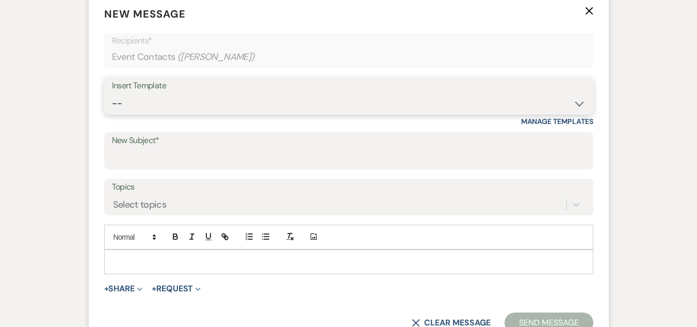
click at [231, 98] on select "-- Weven Planning Portal Introduction (Booked Events) Welcome Email Offboarding…" at bounding box center [349, 103] width 474 height 20
select select "4054"
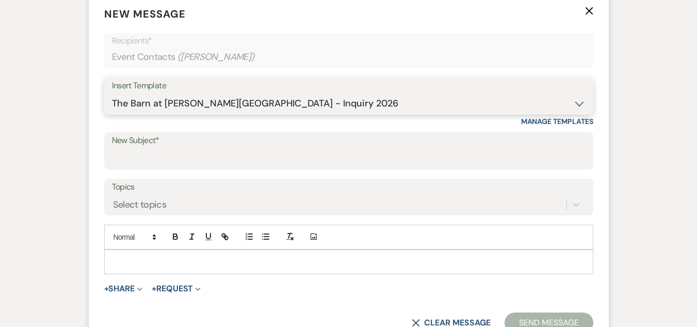
click at [112, 93] on select "-- Weven Planning Portal Introduction (Booked Events) Welcome Email Offboarding…" at bounding box center [349, 103] width 474 height 20
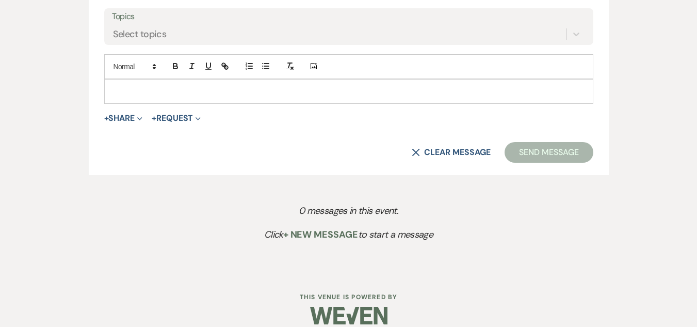
scroll to position [593, 0]
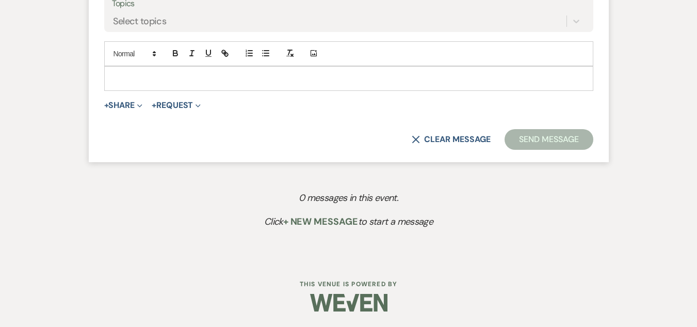
type input "The Barn at [PERSON_NAME][GEOGRAPHIC_DATA] - Inquiry"
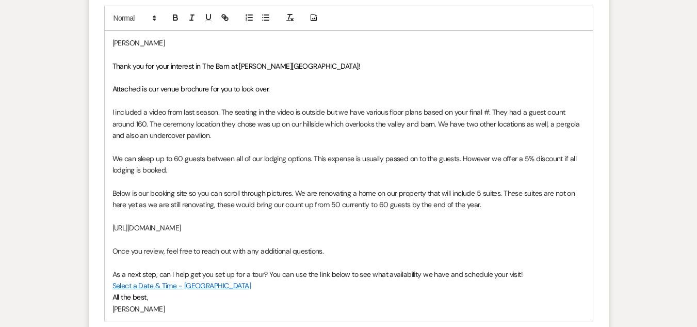
scroll to position [645, 0]
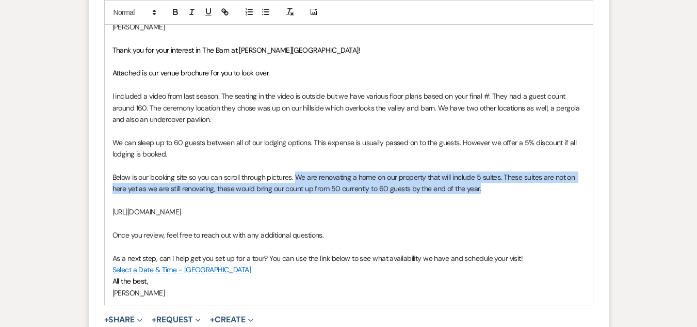
drag, startPoint x: 296, startPoint y: 175, endPoint x: 488, endPoint y: 185, distance: 192.3
click at [488, 185] on p "Below is our booking site so you can scroll through pictures. We are renovating…" at bounding box center [349, 182] width 473 height 23
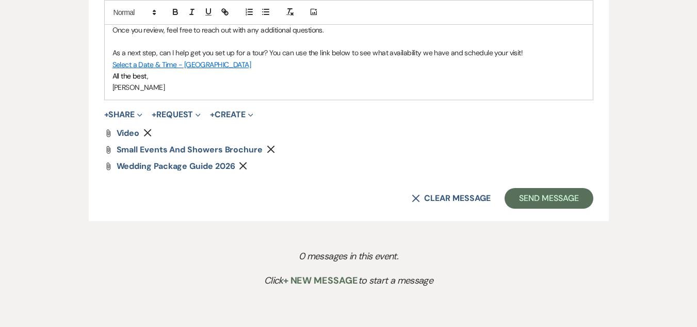
scroll to position [851, 0]
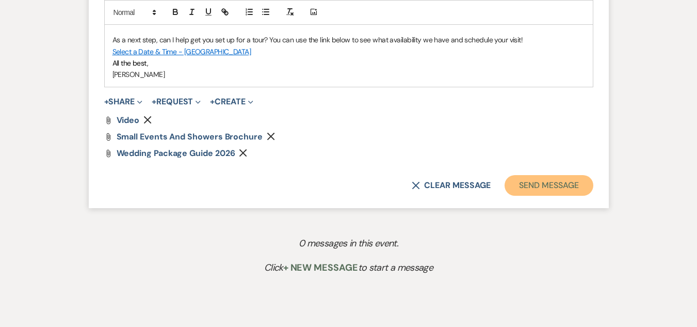
click at [525, 188] on button "Send Message" at bounding box center [549, 185] width 88 height 21
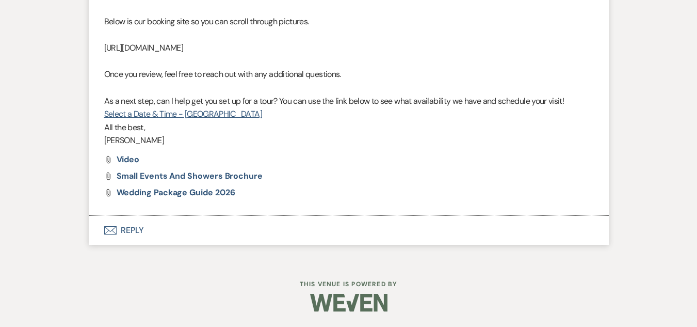
scroll to position [597, 0]
click at [205, 116] on link "Select a Date & Time - [GEOGRAPHIC_DATA]" at bounding box center [183, 113] width 158 height 11
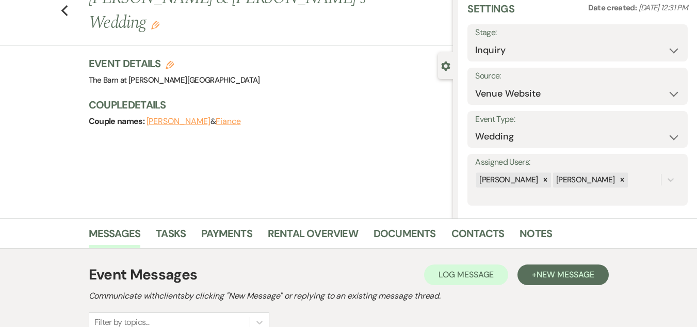
scroll to position [0, 0]
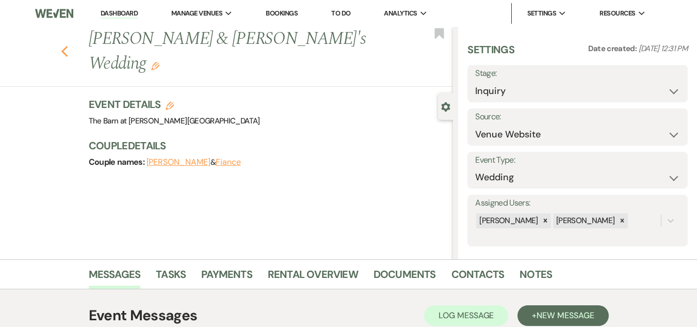
click at [67, 45] on icon "Previous" at bounding box center [65, 51] width 8 height 12
